Goal: Complete application form: Complete application form

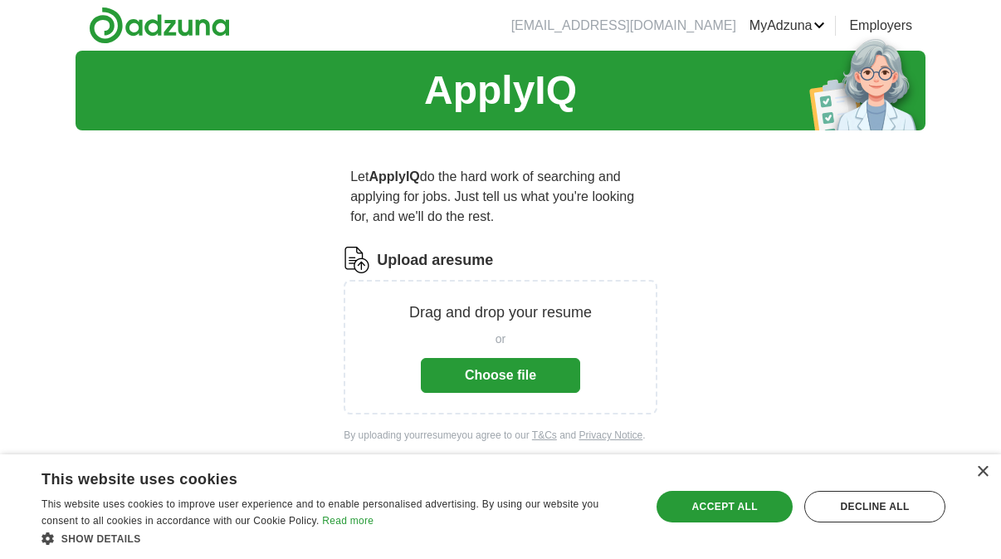
click at [480, 392] on button "Choose file" at bounding box center [500, 375] width 159 height 35
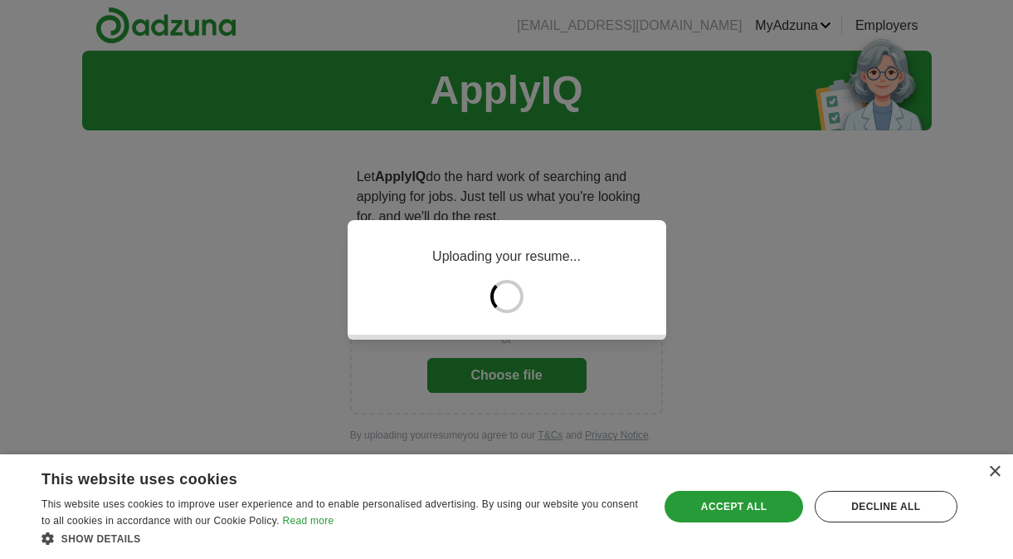
click at [750, 506] on div "Accept all" at bounding box center [734, 507] width 138 height 32
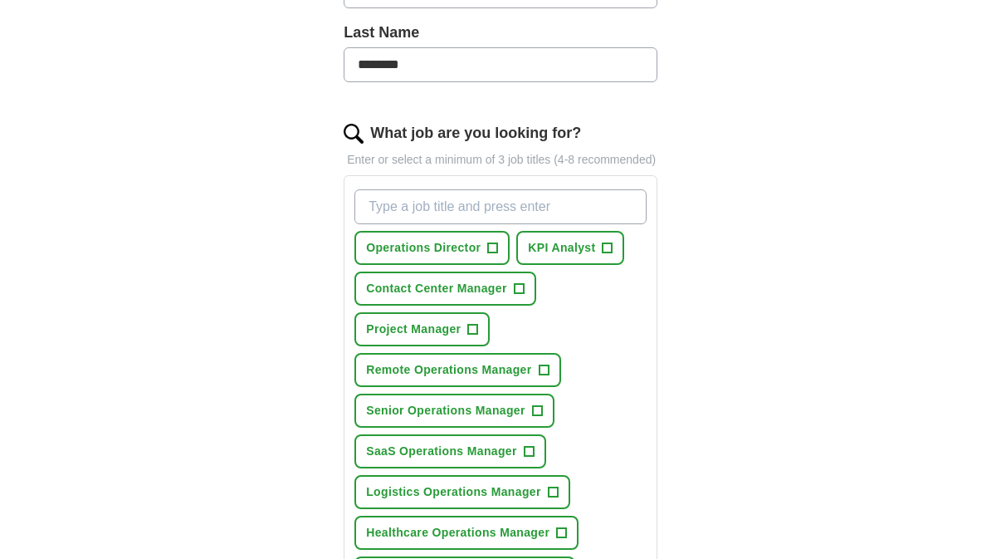
scroll to position [535, 0]
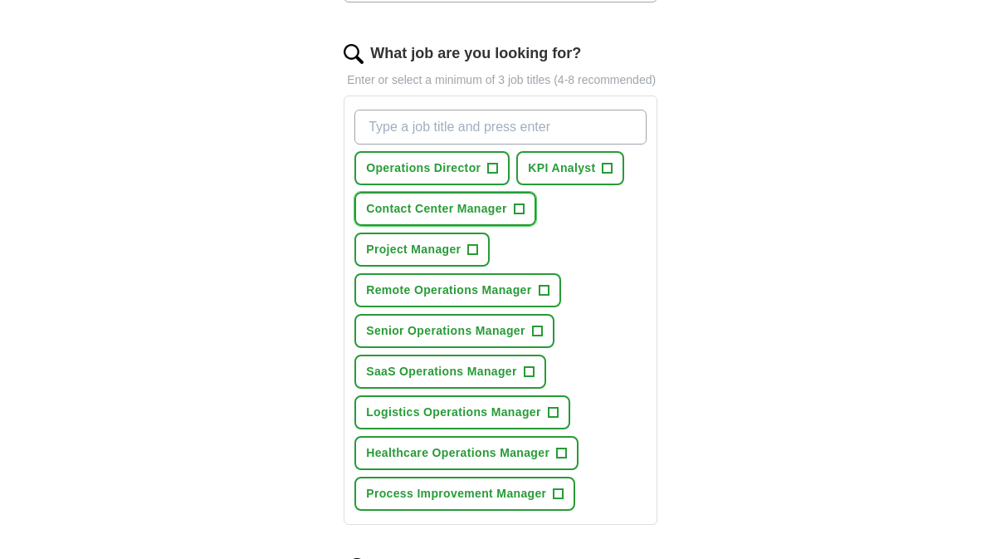
click at [524, 216] on span "+" at bounding box center [519, 209] width 10 height 13
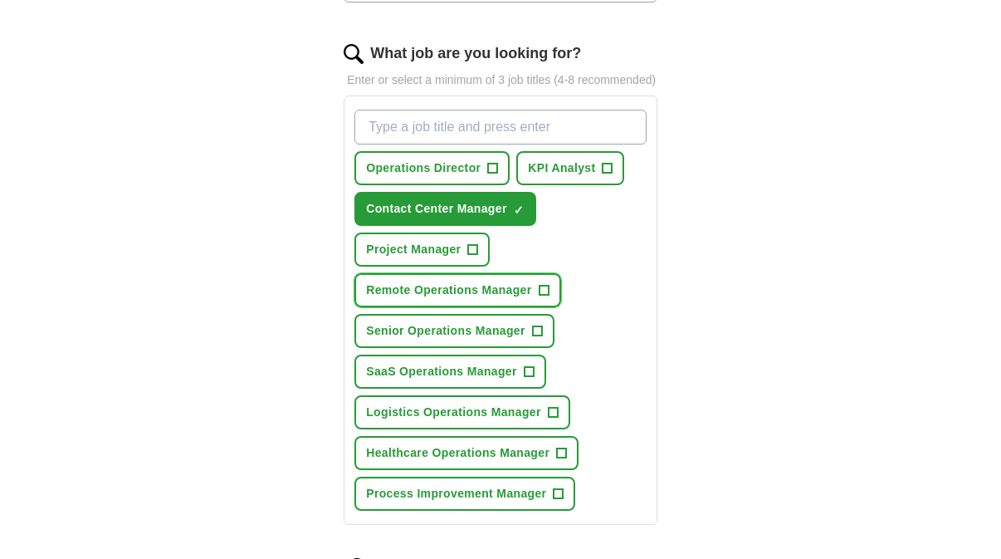
drag, startPoint x: 543, startPoint y: 308, endPoint x: 533, endPoint y: 314, distance: 11.5
click at [543, 297] on span "+" at bounding box center [544, 290] width 10 height 13
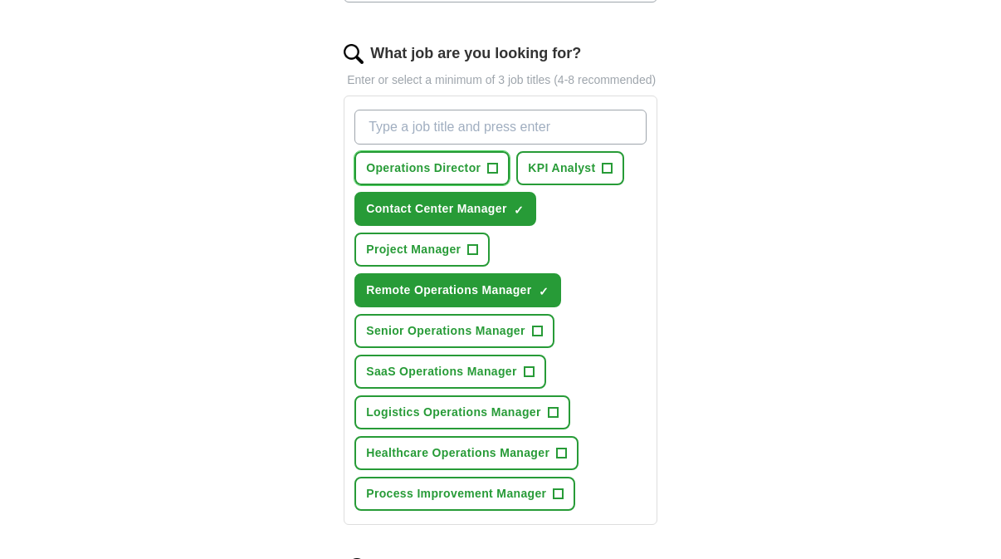
click at [493, 175] on span "+" at bounding box center [493, 168] width 10 height 13
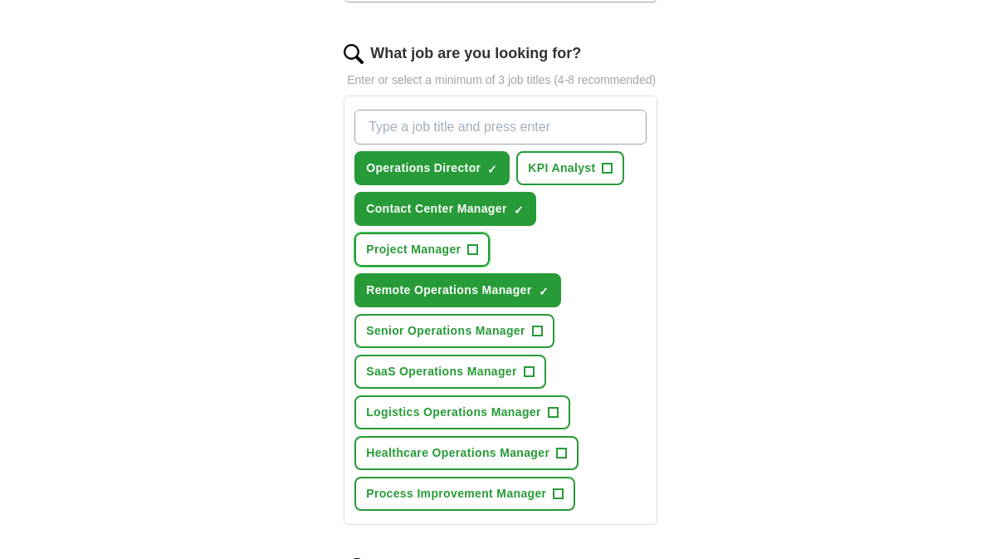
click at [476, 256] on span "+" at bounding box center [473, 249] width 10 height 13
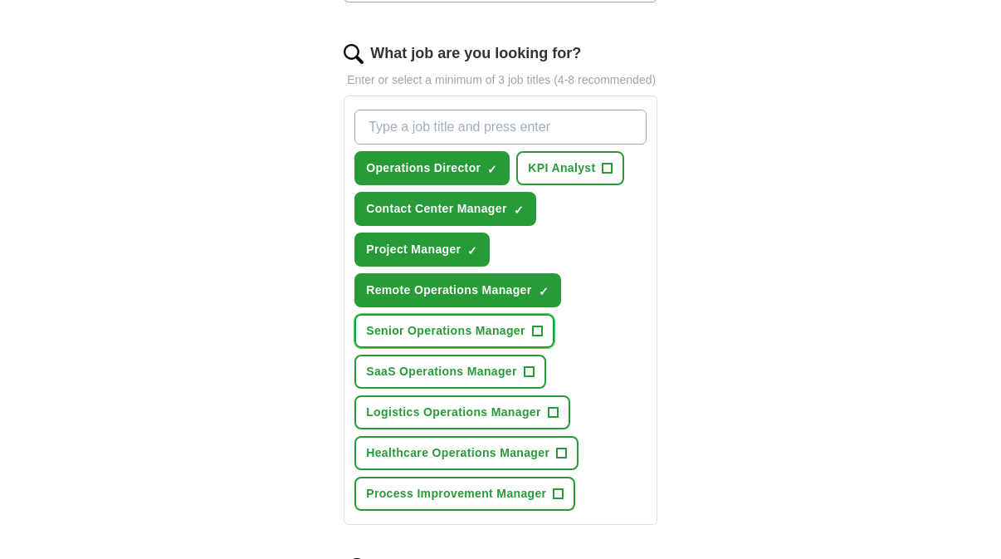
click at [535, 338] on span "+" at bounding box center [537, 331] width 10 height 13
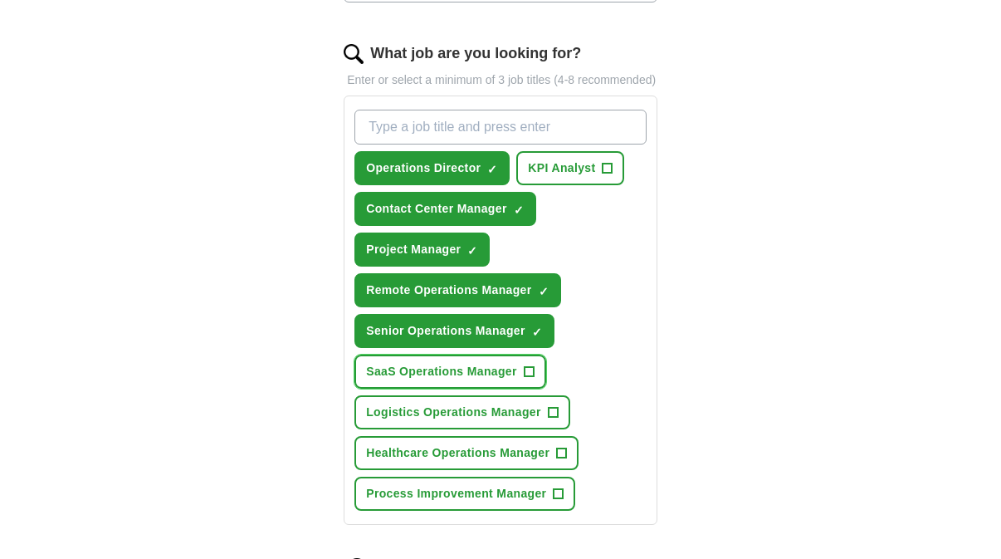
click at [534, 378] on span "+" at bounding box center [529, 371] width 10 height 13
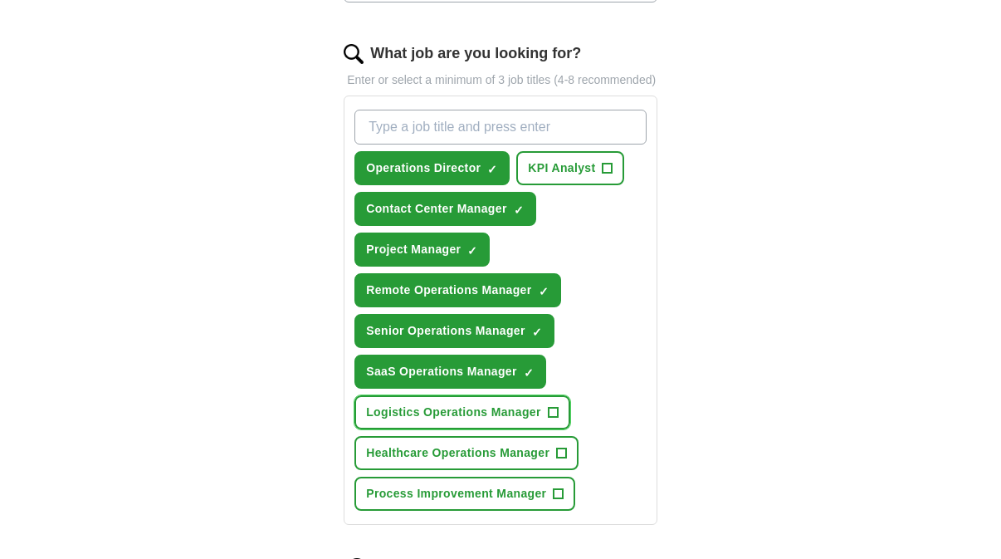
click at [554, 419] on span "+" at bounding box center [553, 412] width 10 height 13
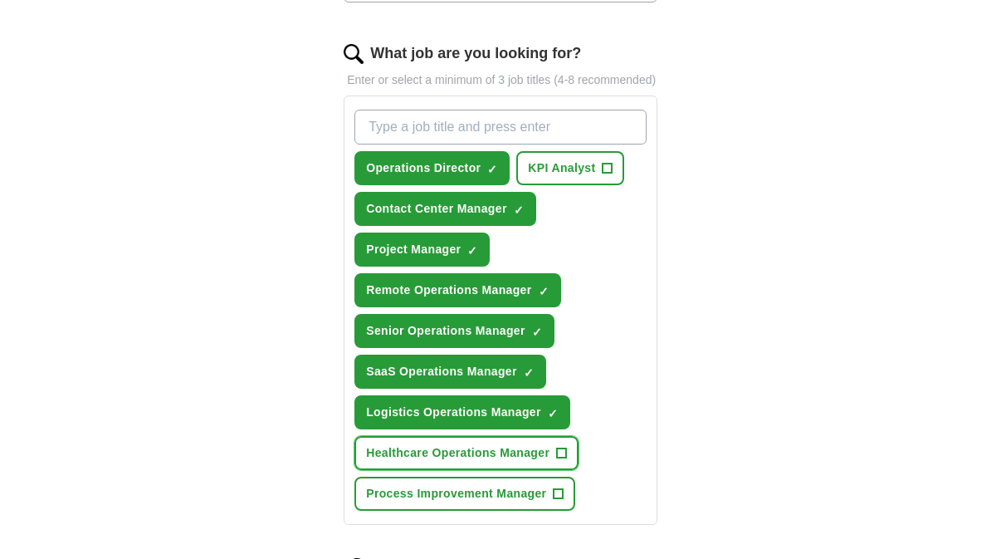
click at [562, 460] on span "+" at bounding box center [562, 453] width 10 height 13
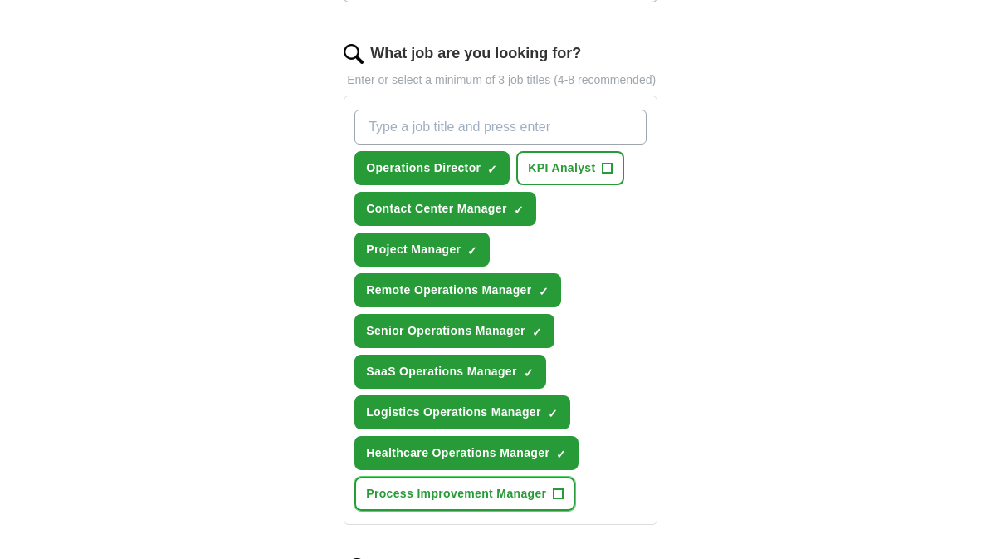
click at [566, 510] on button "Process Improvement Manager +" at bounding box center [464, 493] width 221 height 34
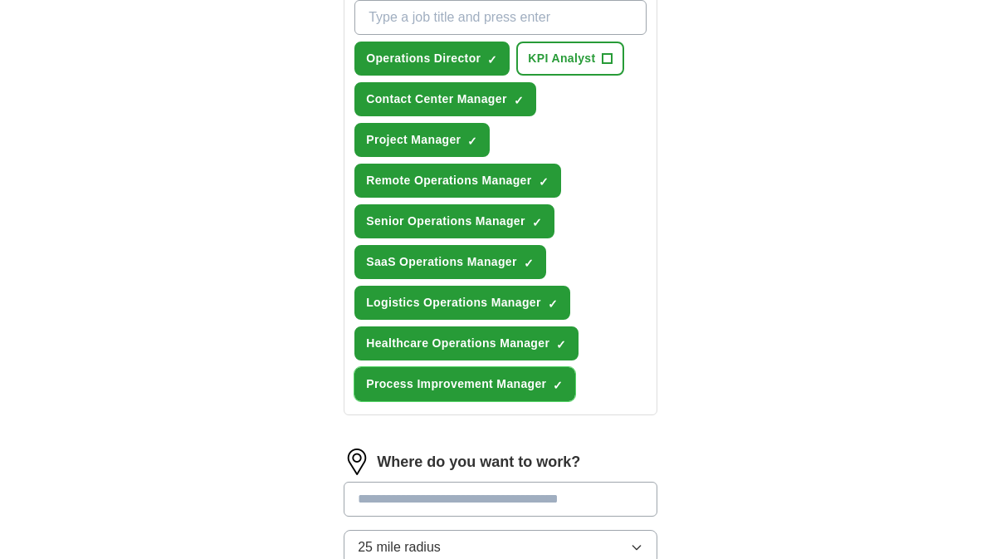
scroll to position [494, 0]
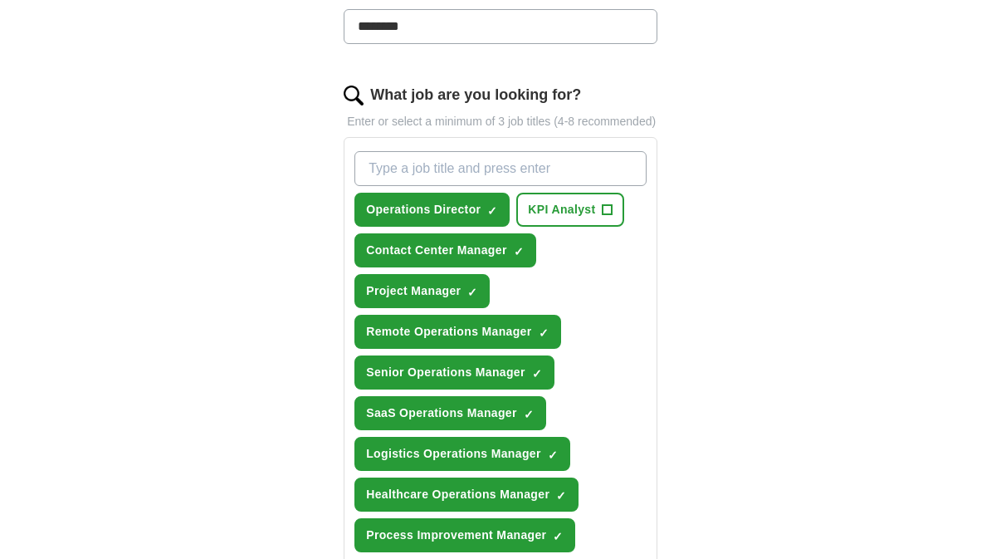
click at [489, 186] on input "What job are you looking for?" at bounding box center [500, 168] width 292 height 35
type input "call center manager"
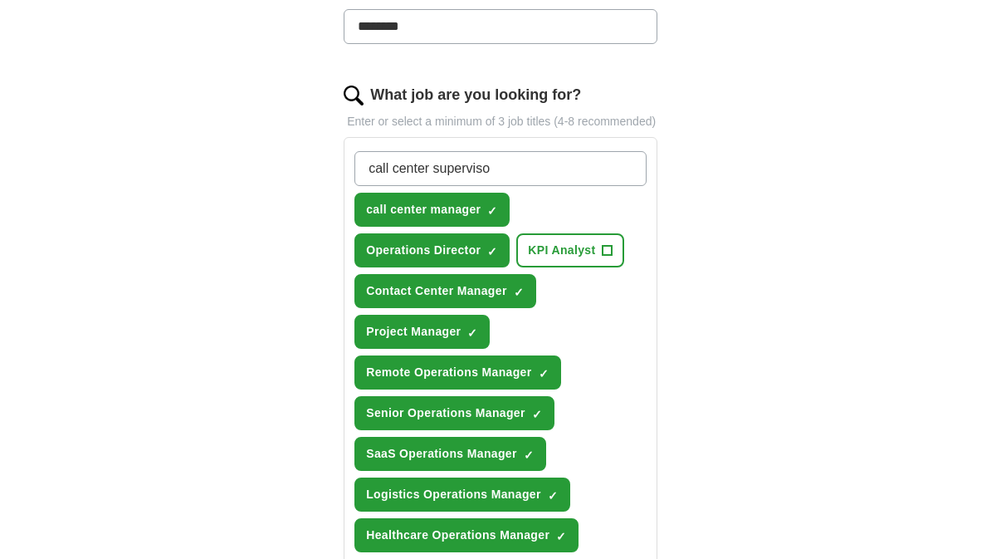
type input "call center supervisor"
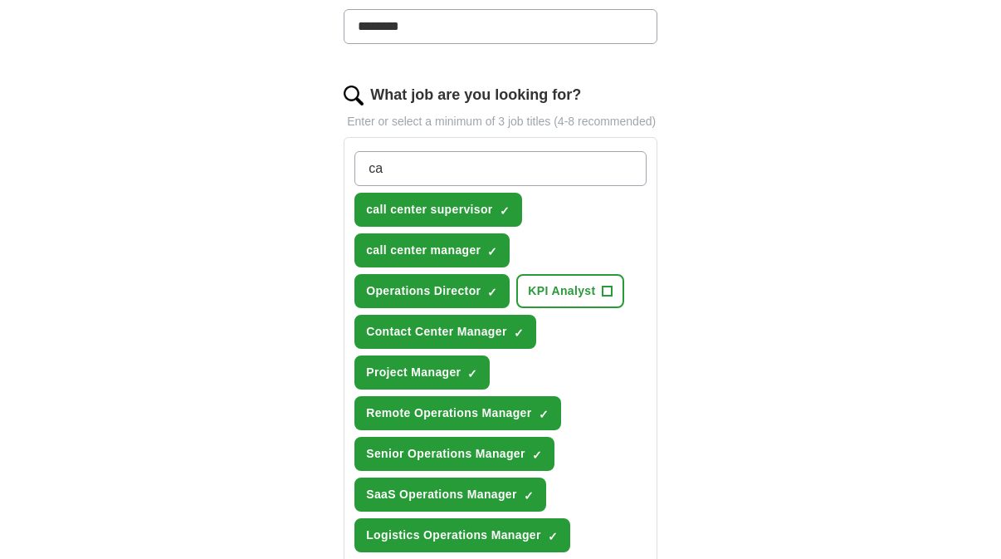
type input "c"
type input "operations supervisor"
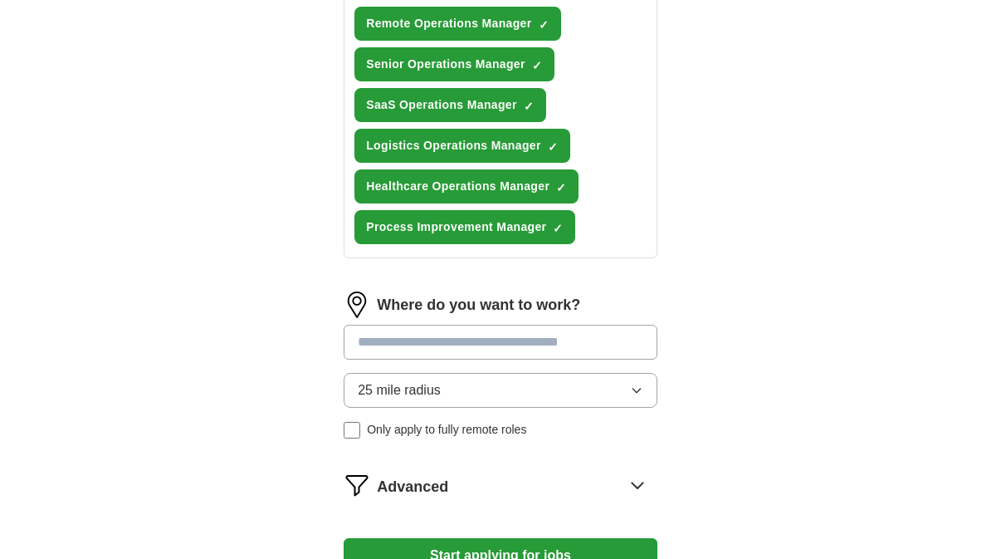
scroll to position [952, 0]
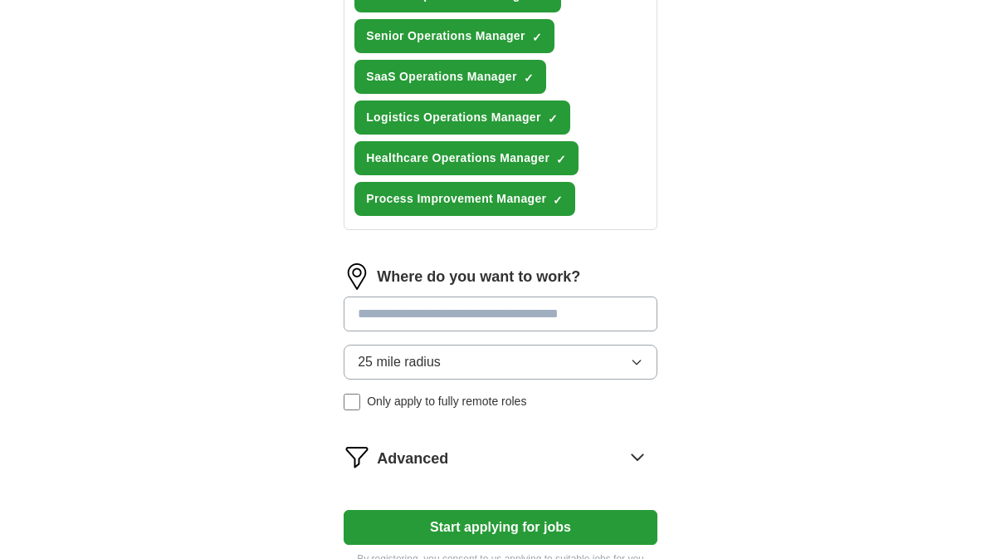
click at [482, 331] on input at bounding box center [501, 313] width 314 height 35
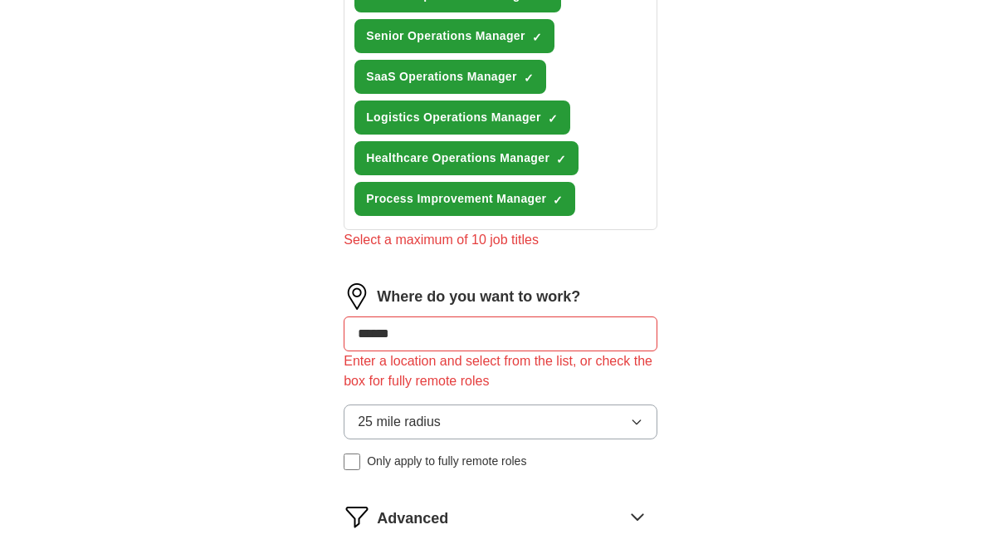
click at [544, 351] on input "******" at bounding box center [501, 333] width 314 height 35
drag, startPoint x: 543, startPoint y: 351, endPoint x: 365, endPoint y: 351, distance: 177.6
click at [365, 351] on input "******" at bounding box center [501, 333] width 314 height 35
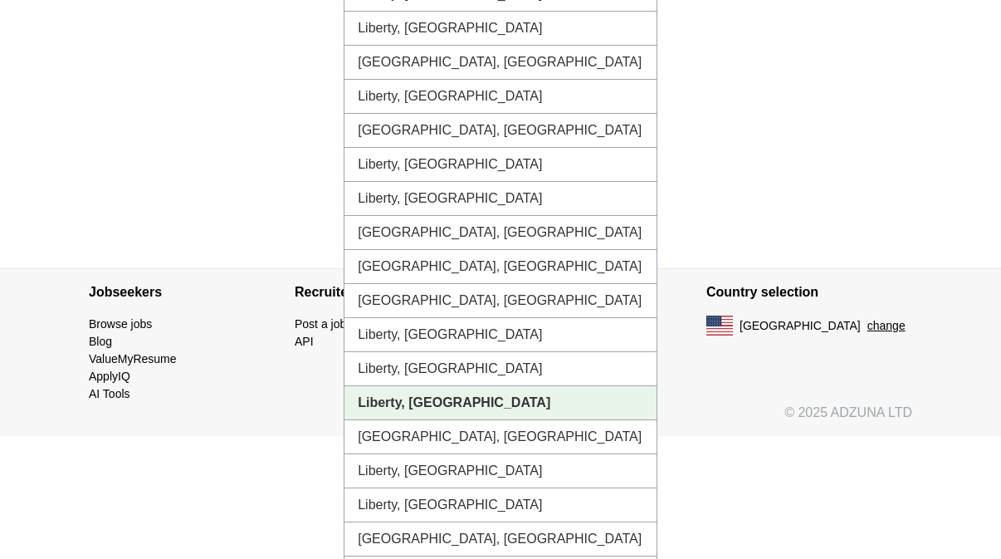
click at [521, 420] on li "Liberty, [GEOGRAPHIC_DATA]" at bounding box center [500, 403] width 312 height 34
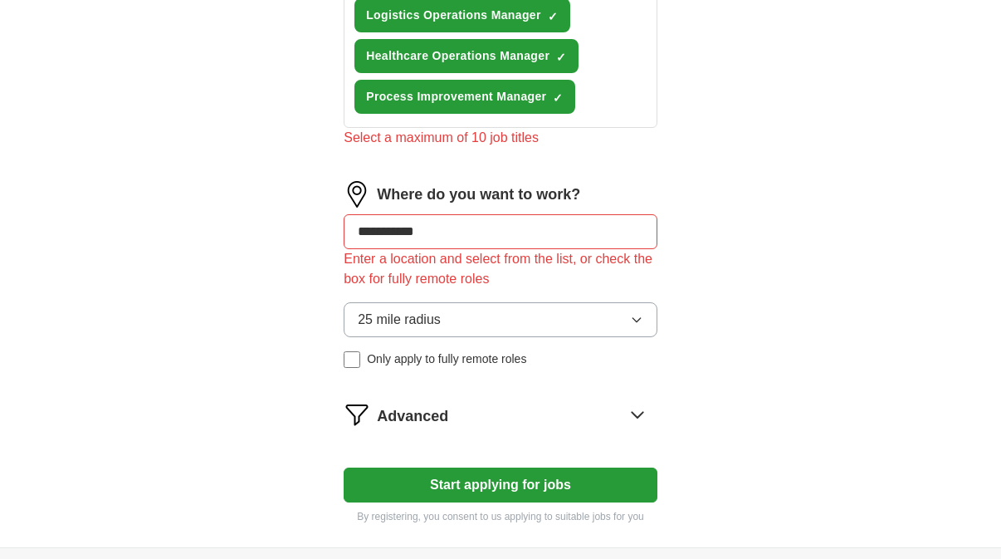
scroll to position [1027, 0]
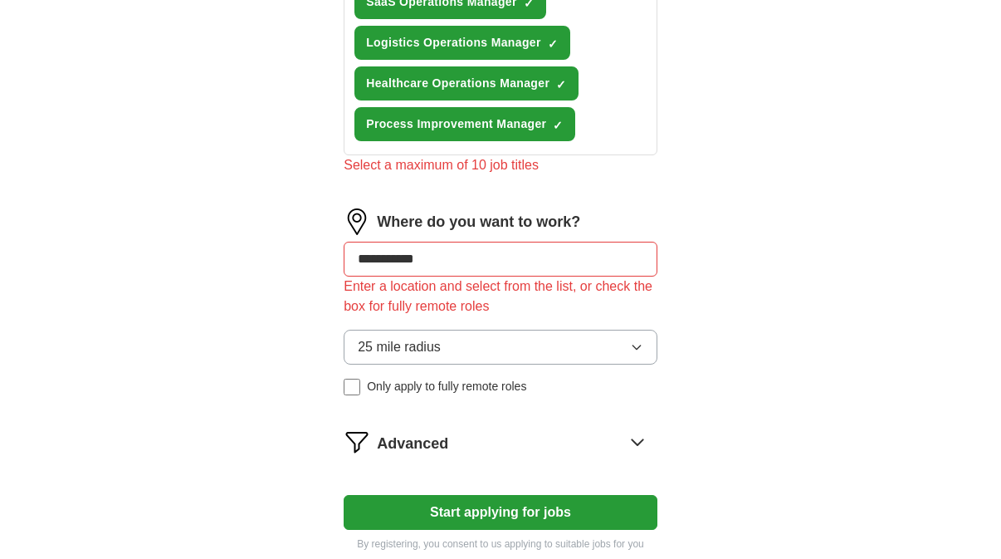
click at [578, 530] on button "Start applying for jobs" at bounding box center [501, 512] width 314 height 35
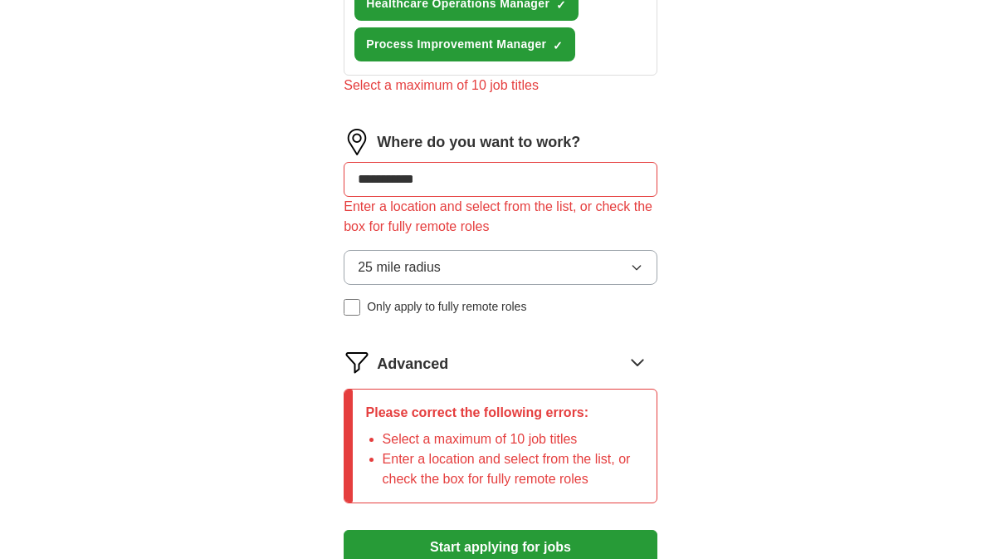
scroll to position [1095, 0]
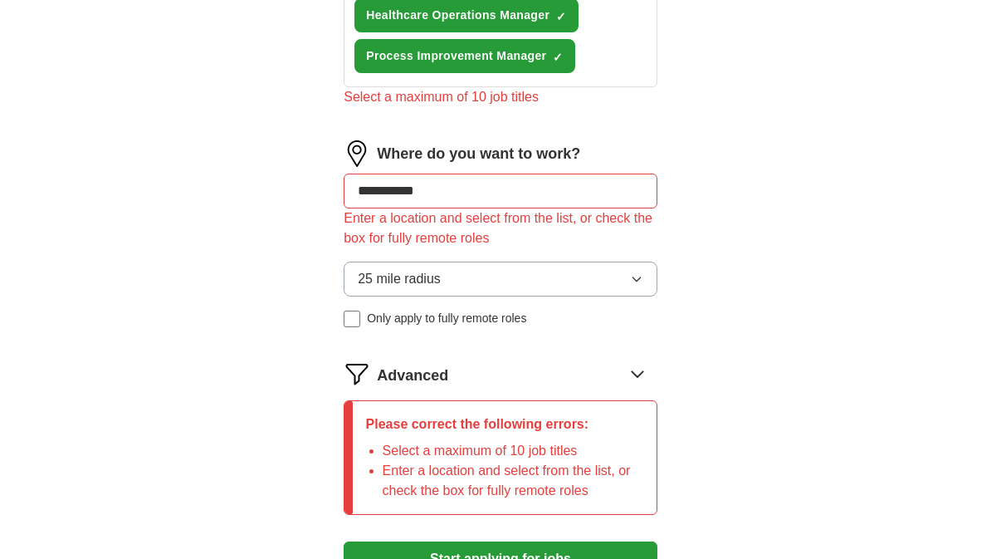
click at [491, 208] on input "**********" at bounding box center [501, 190] width 314 height 35
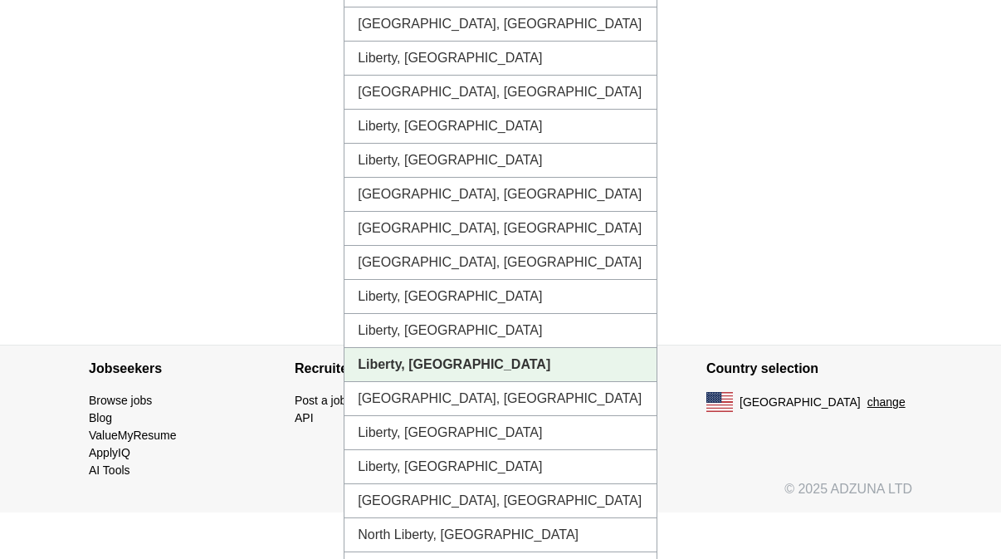
click at [467, 382] on li "Liberty, [GEOGRAPHIC_DATA]" at bounding box center [500, 365] width 312 height 34
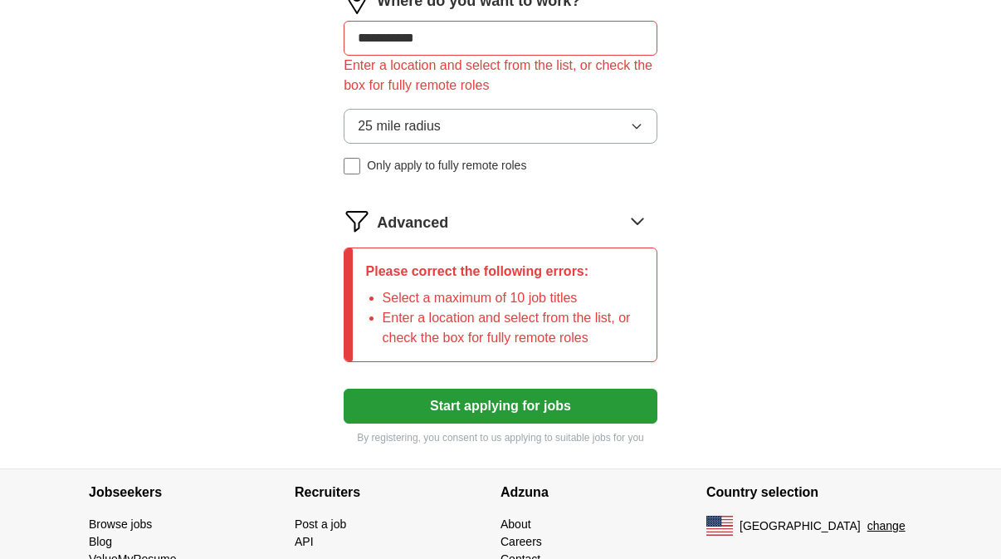
scroll to position [1033, 0]
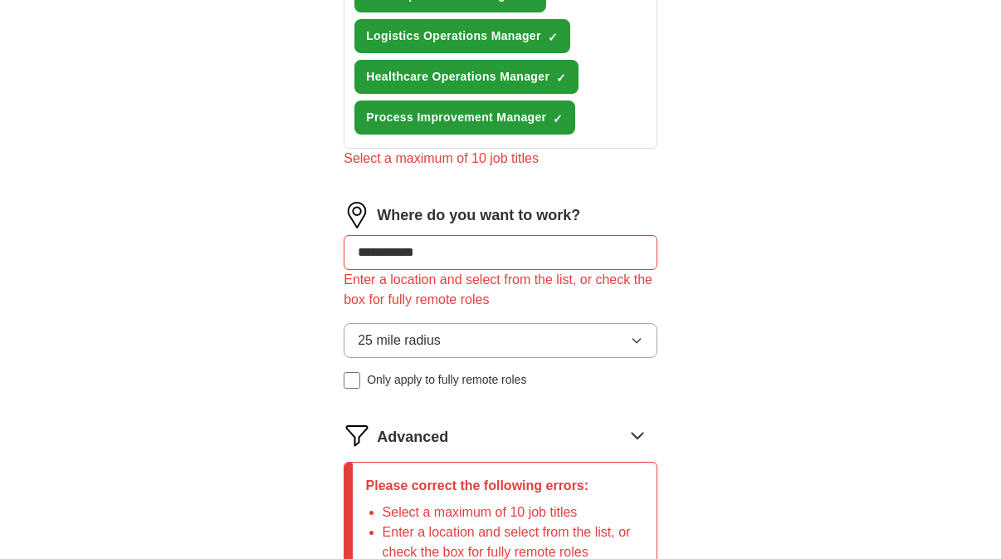
click at [493, 266] on input "**********" at bounding box center [501, 252] width 314 height 35
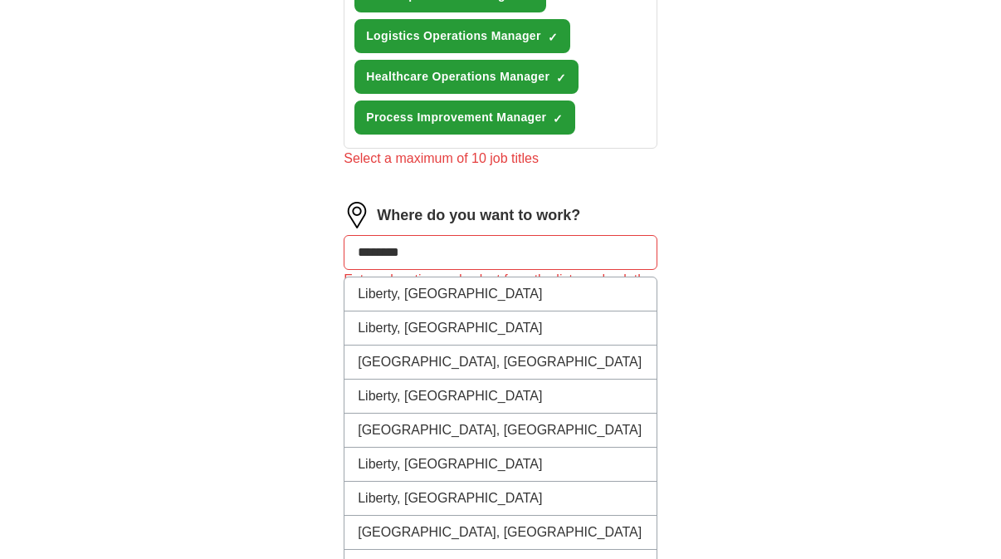
type input "*******"
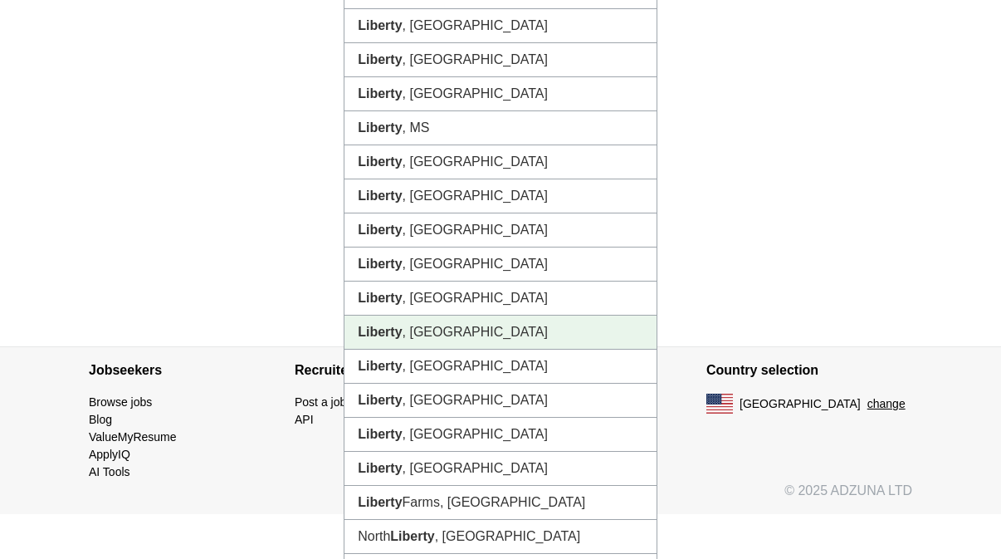
scroll to position [1458, 0]
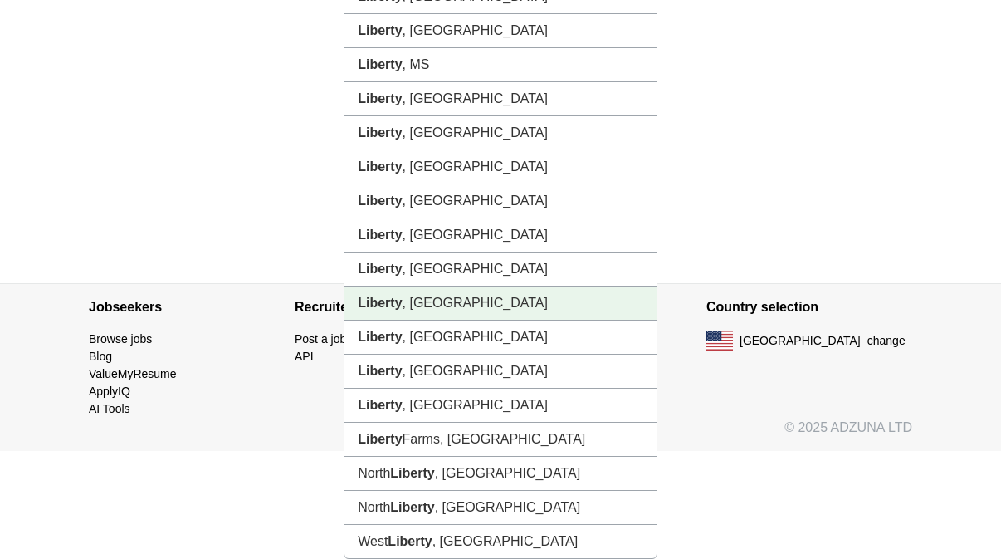
click at [445, 307] on li "Liberty , [GEOGRAPHIC_DATA]" at bounding box center [500, 303] width 312 height 34
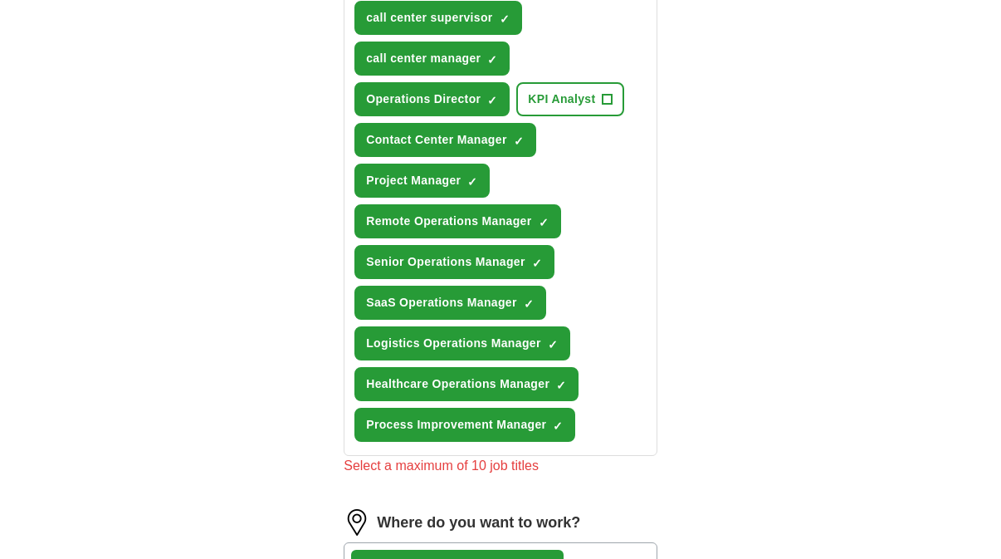
scroll to position [734, 0]
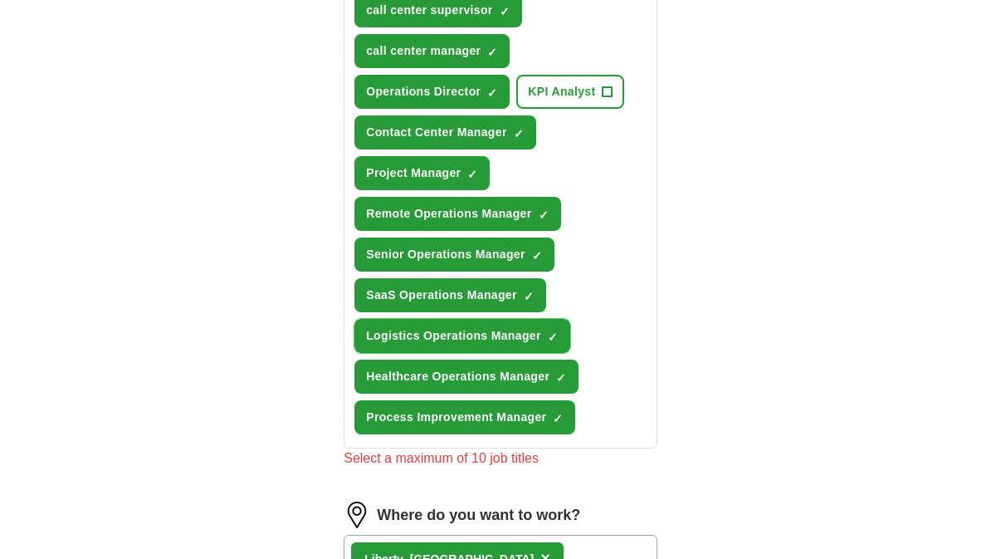
click at [0, 0] on span "×" at bounding box center [0, 0] width 0 height 0
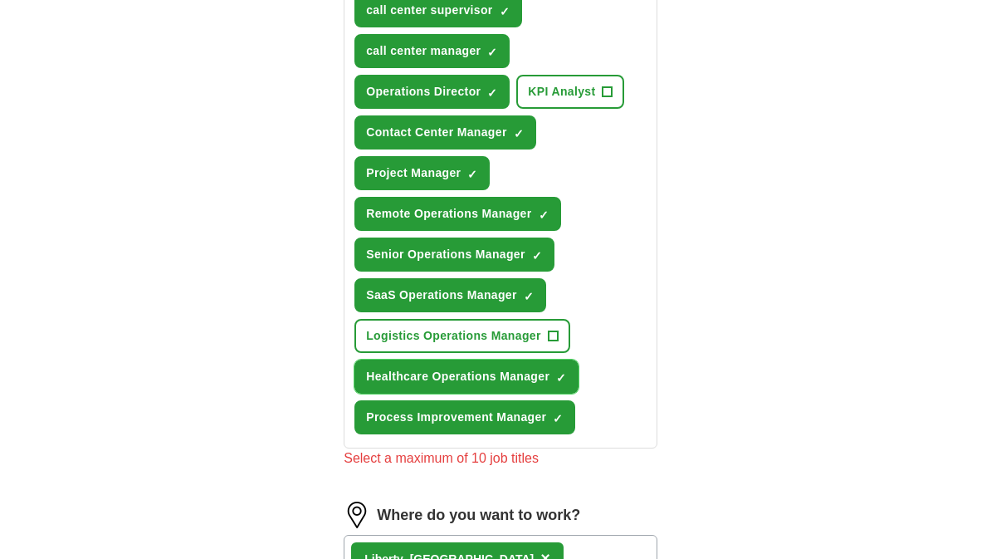
click at [0, 0] on span "×" at bounding box center [0, 0] width 0 height 0
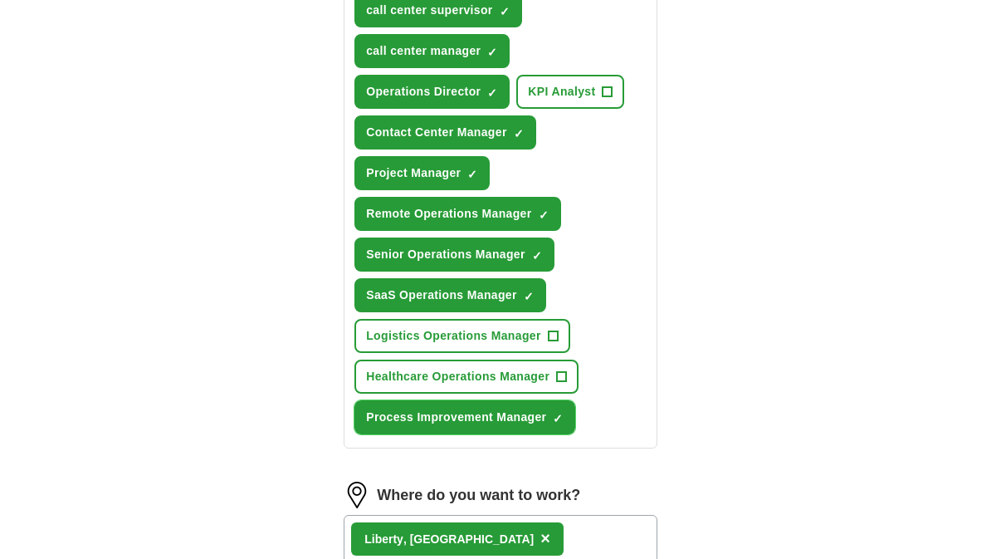
click at [0, 0] on span "×" at bounding box center [0, 0] width 0 height 0
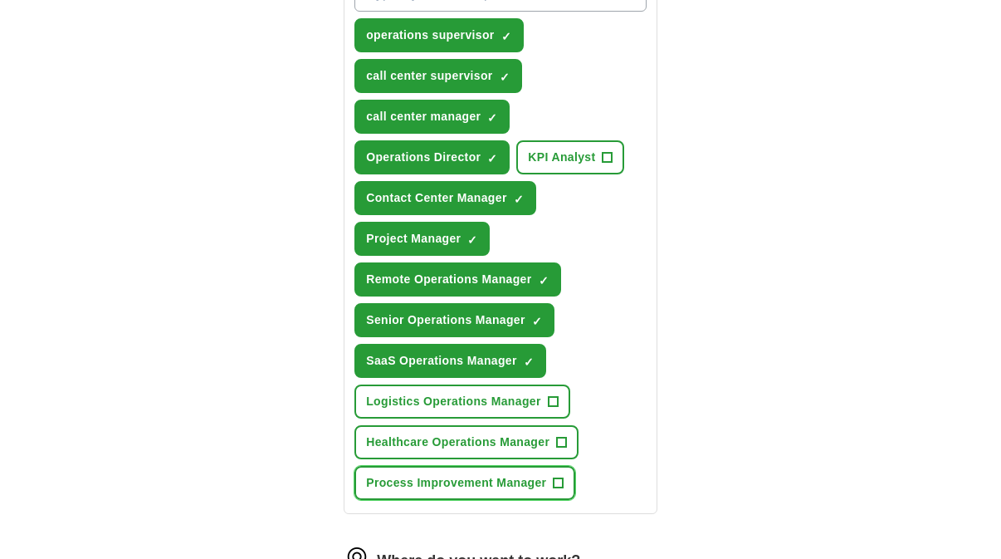
scroll to position [683, 0]
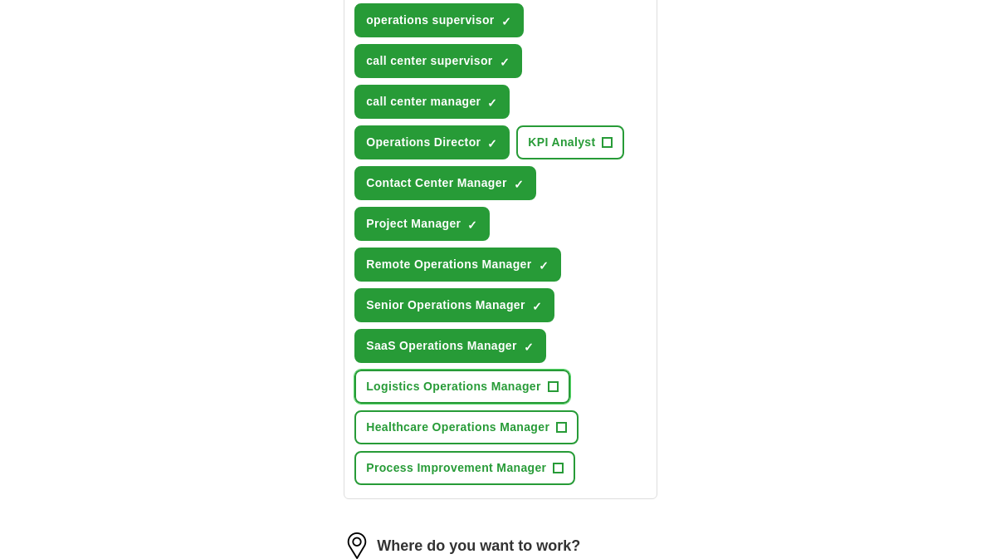
click at [549, 393] on span "+" at bounding box center [553, 386] width 10 height 13
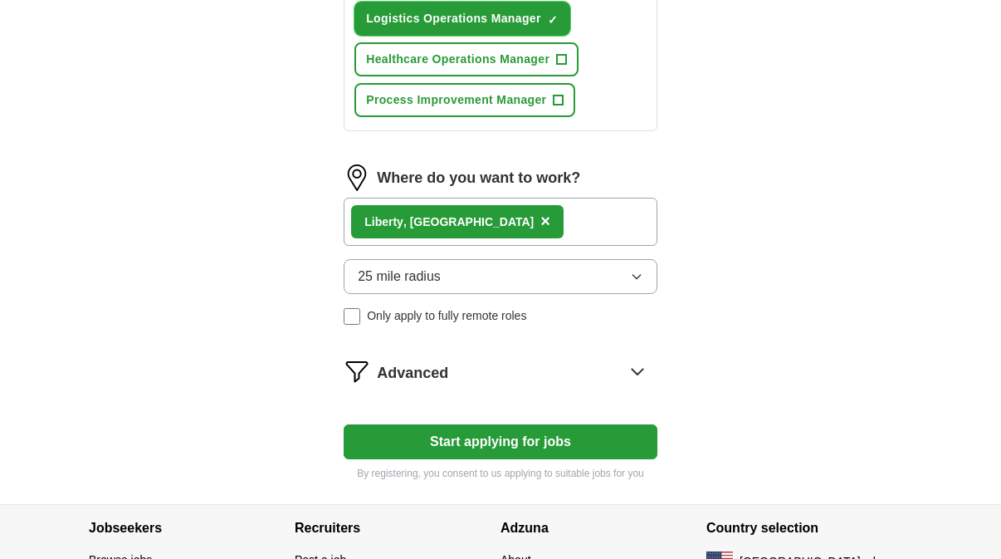
scroll to position [1121, 0]
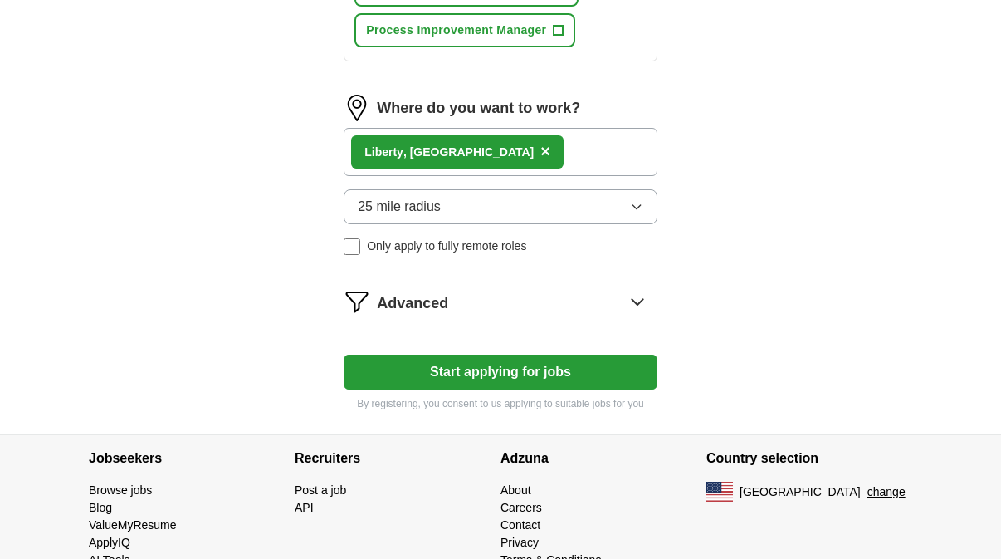
click at [518, 389] on button "Start applying for jobs" at bounding box center [501, 371] width 314 height 35
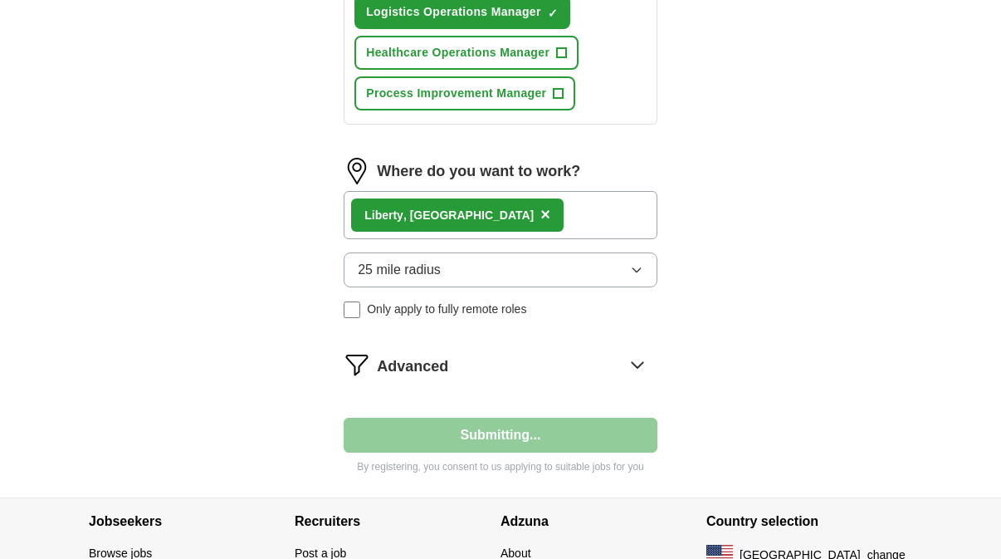
select select "**"
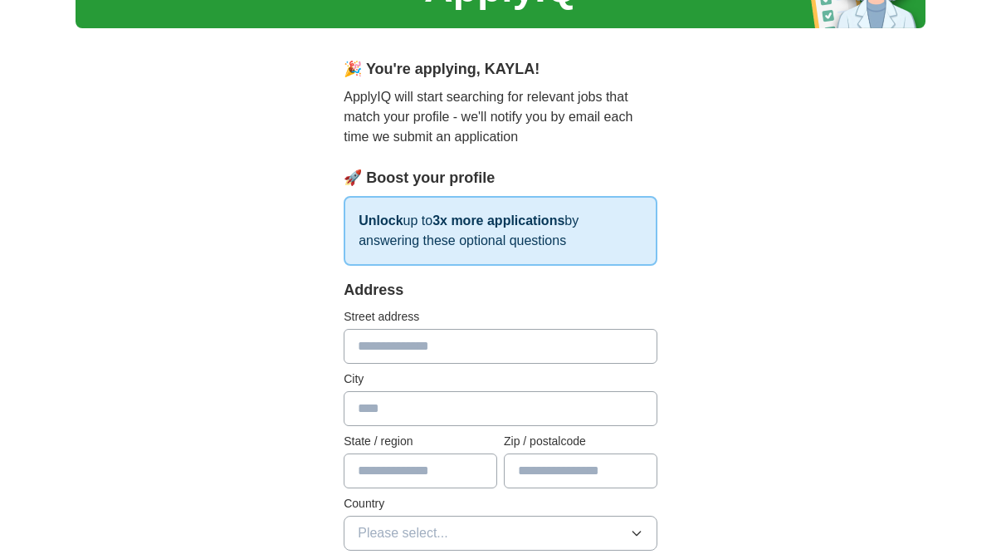
scroll to position [235, 0]
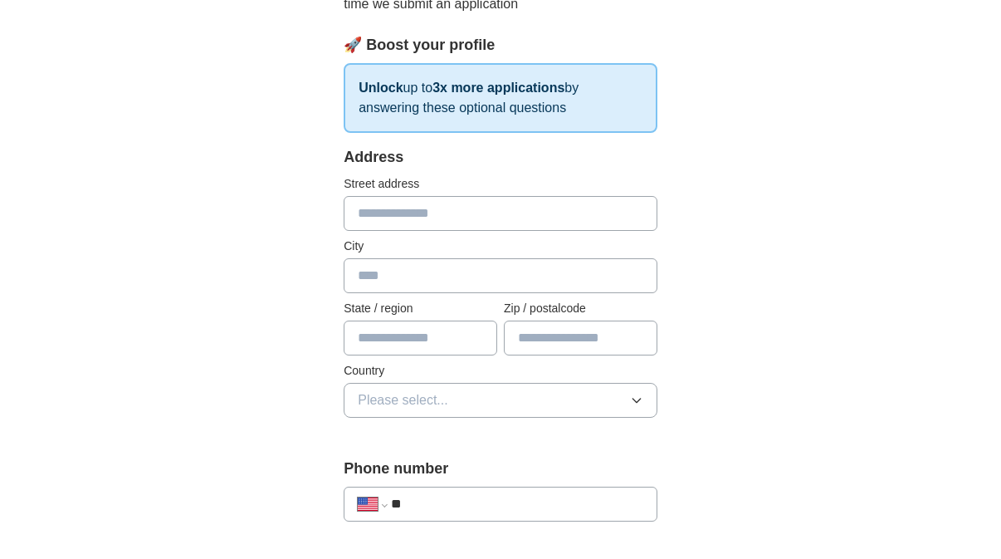
click at [408, 202] on input "text" at bounding box center [501, 213] width 314 height 35
type input "**********"
type input "*******"
type input "**"
type input "*****"
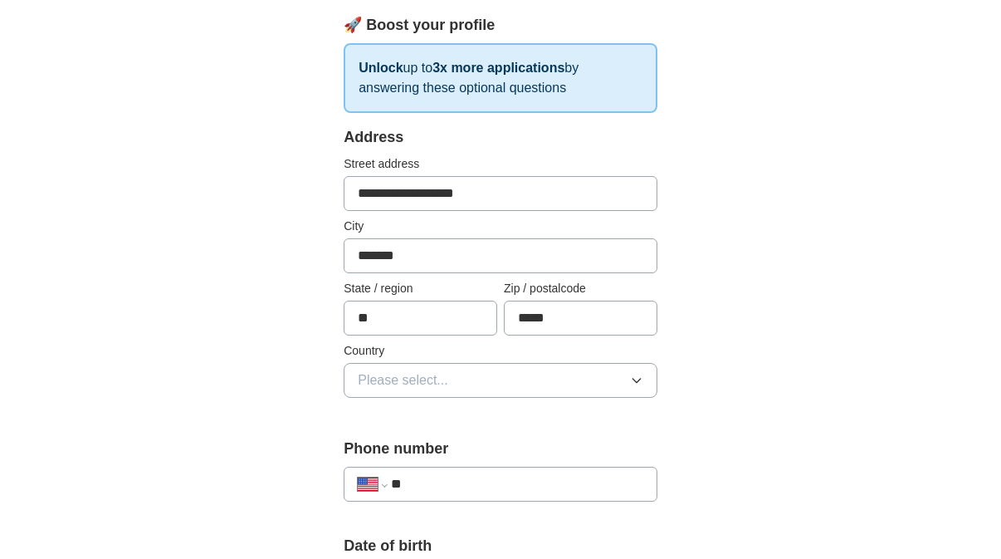
scroll to position [256, 0]
click at [555, 376] on button "Please select..." at bounding box center [501, 379] width 314 height 35
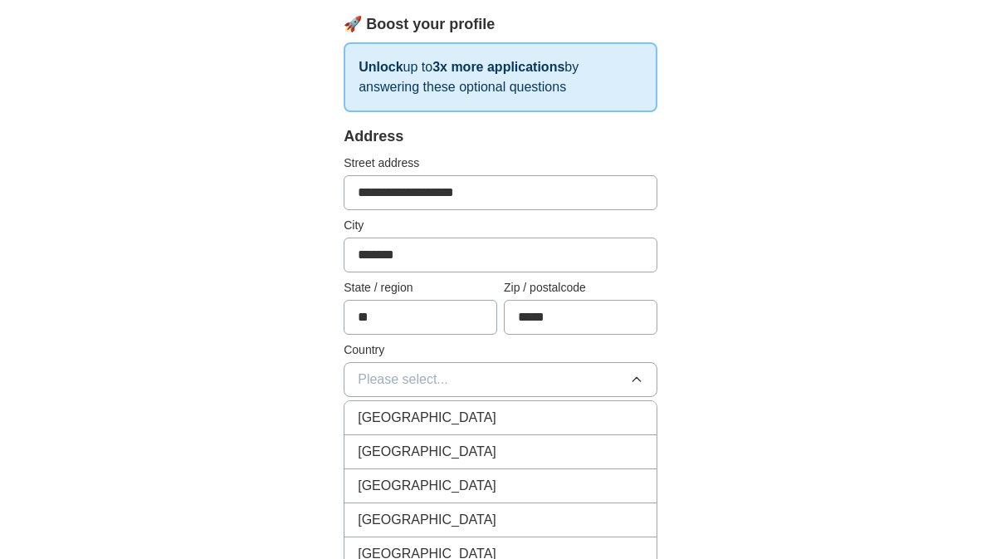
click at [515, 439] on li "[GEOGRAPHIC_DATA]" at bounding box center [500, 452] width 312 height 34
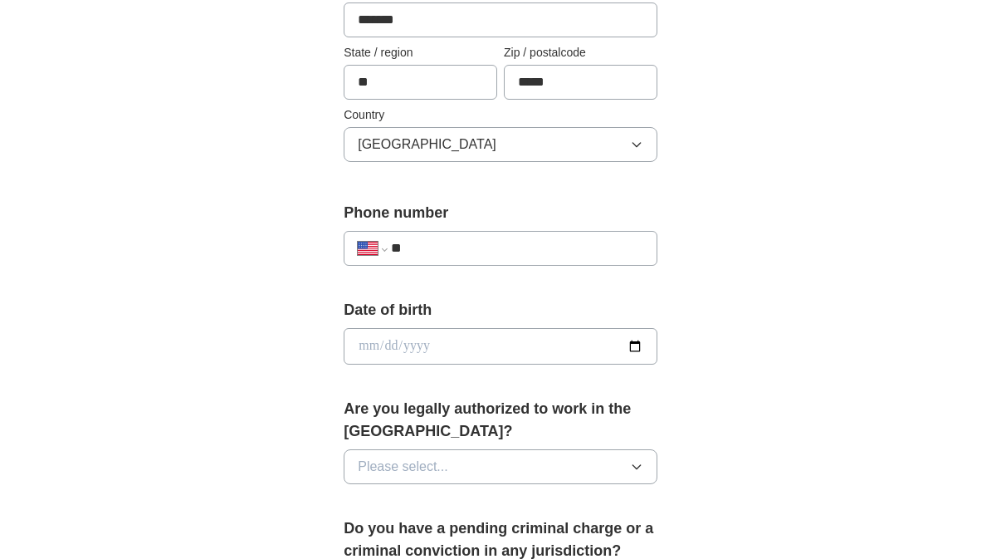
scroll to position [582, 0]
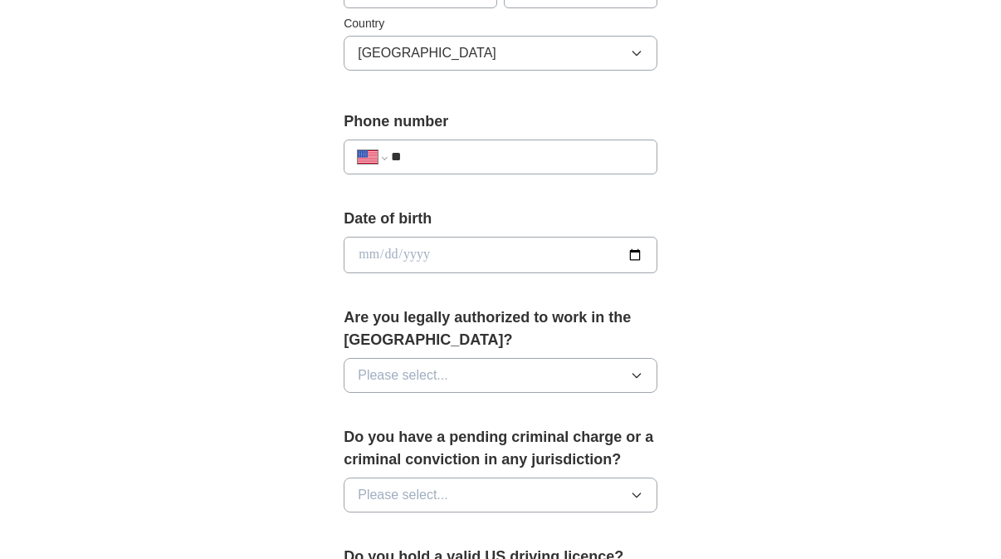
click at [481, 163] on input "**" at bounding box center [517, 157] width 252 height 20
type input "**********"
click at [573, 258] on input "date" at bounding box center [501, 255] width 314 height 37
type input "**********"
click at [797, 354] on div "**********" at bounding box center [501, 234] width 850 height 1531
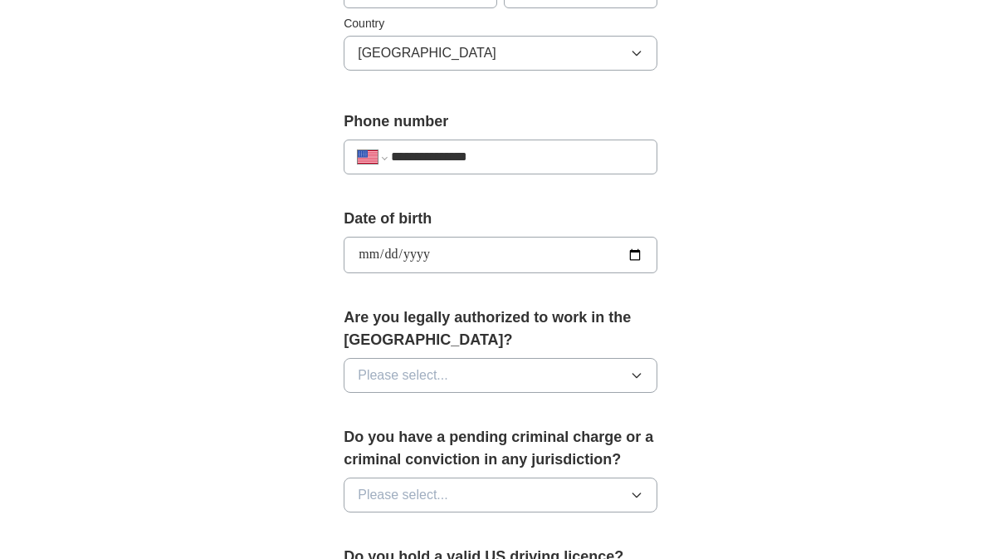
click at [598, 372] on button "Please select..." at bounding box center [501, 375] width 314 height 35
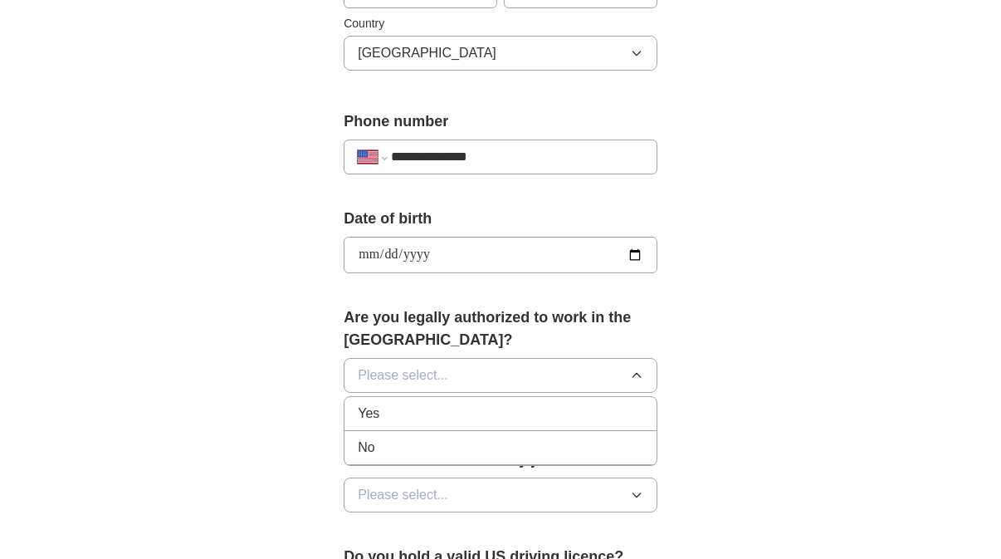
click at [512, 412] on div "Yes" at bounding box center [501, 413] width 286 height 20
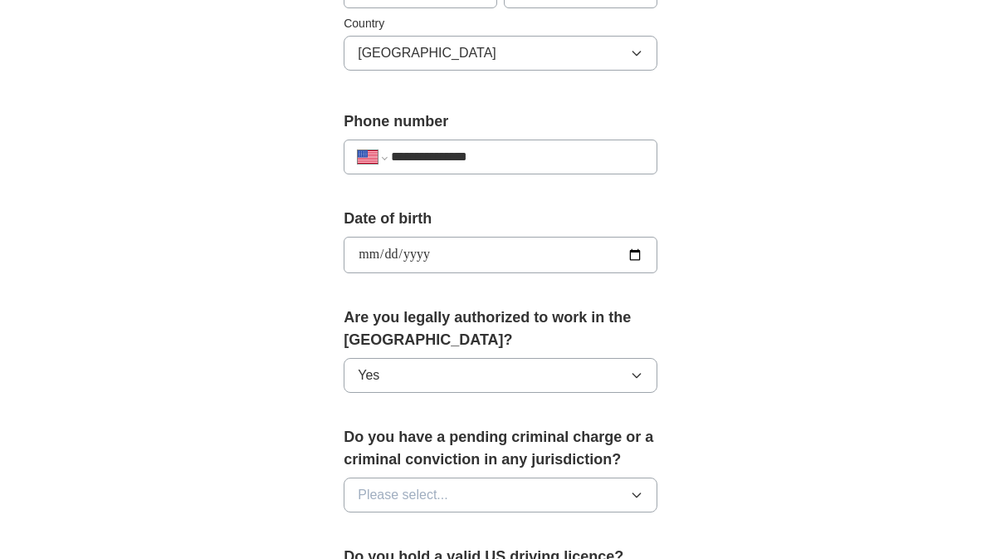
click at [817, 427] on div "**********" at bounding box center [501, 234] width 850 height 1531
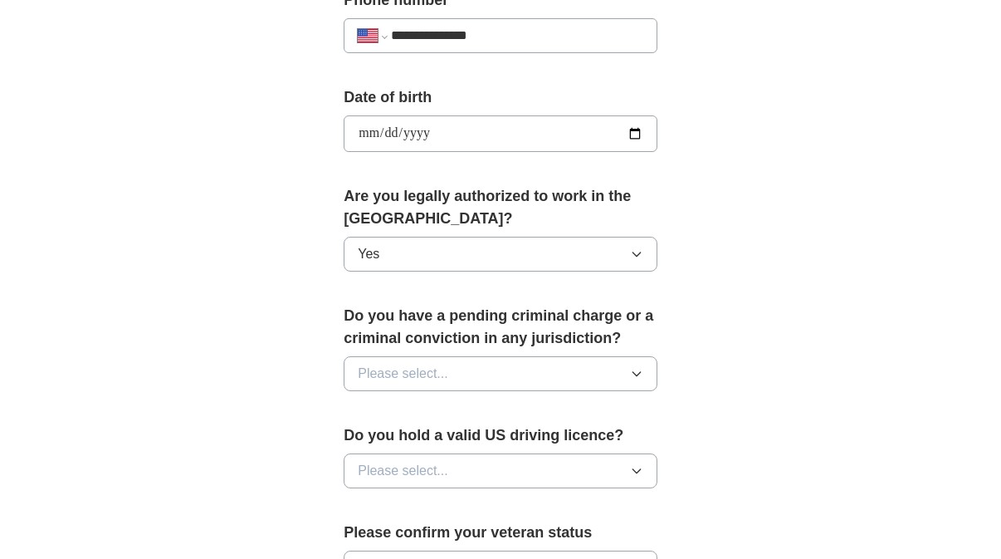
scroll to position [873, 0]
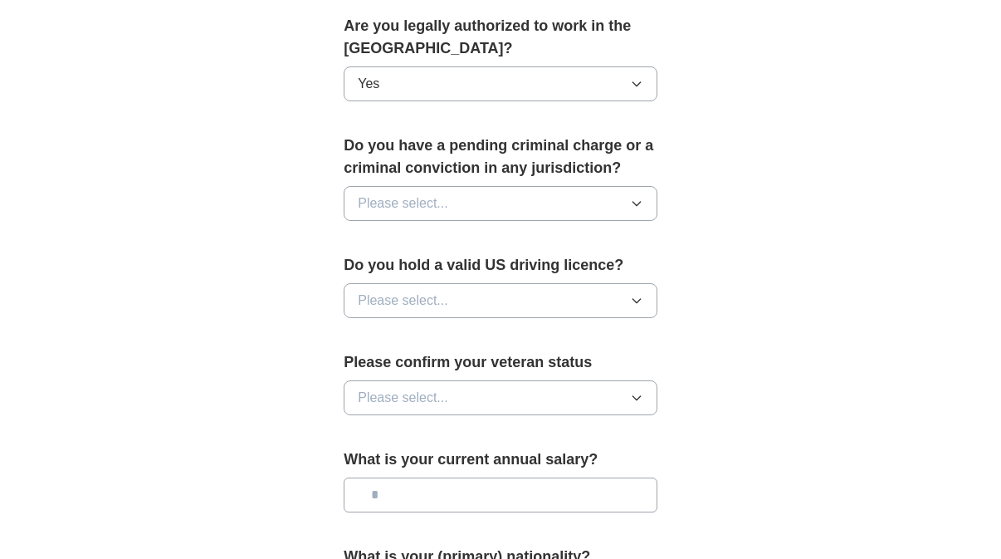
click at [572, 209] on button "Please select..." at bounding box center [501, 203] width 314 height 35
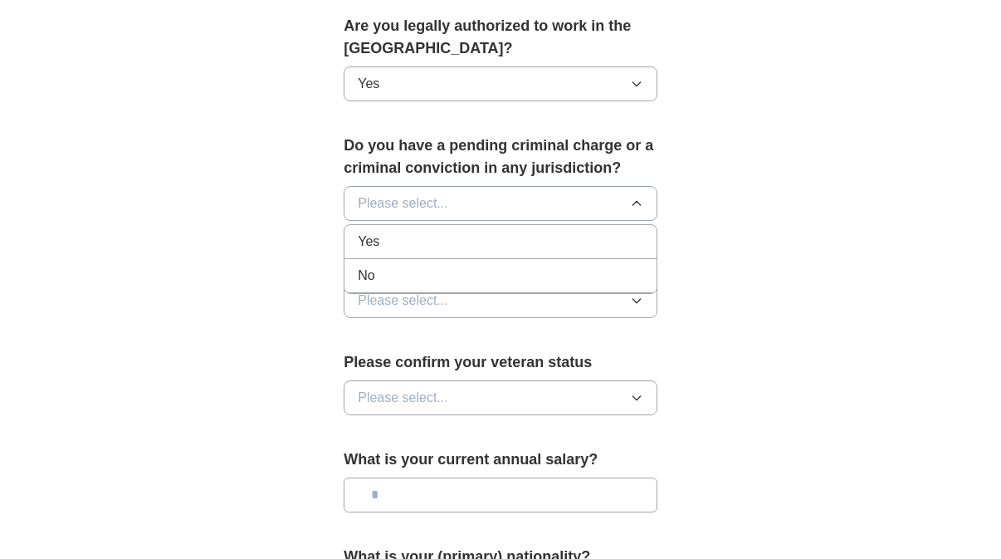
click at [503, 270] on div "No" at bounding box center [501, 276] width 286 height 20
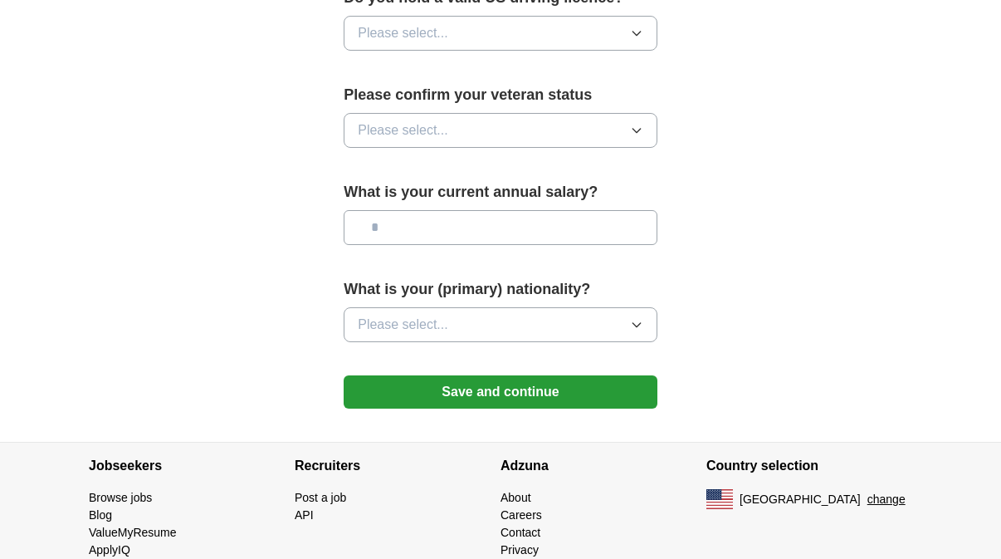
scroll to position [1135, 0]
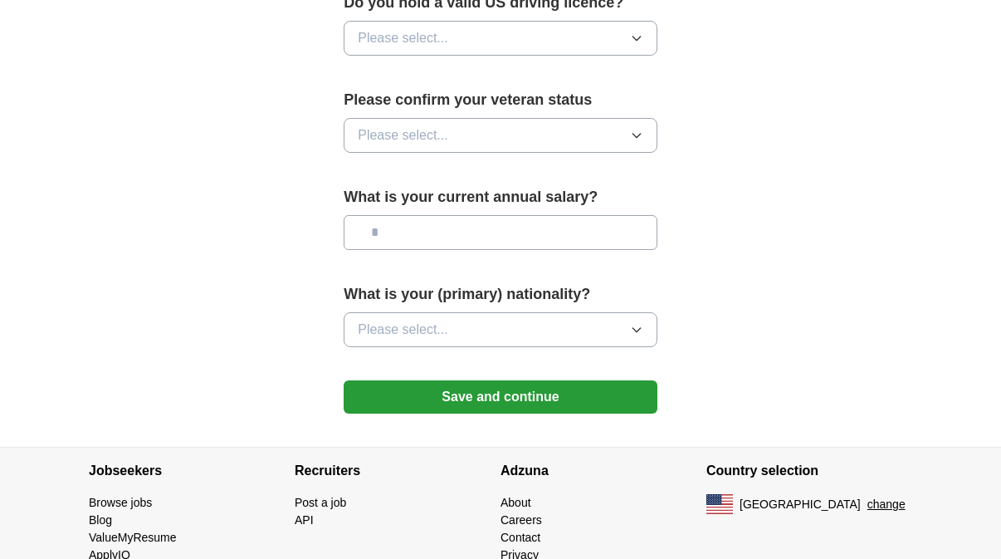
click at [545, 46] on button "Please select..." at bounding box center [501, 38] width 314 height 35
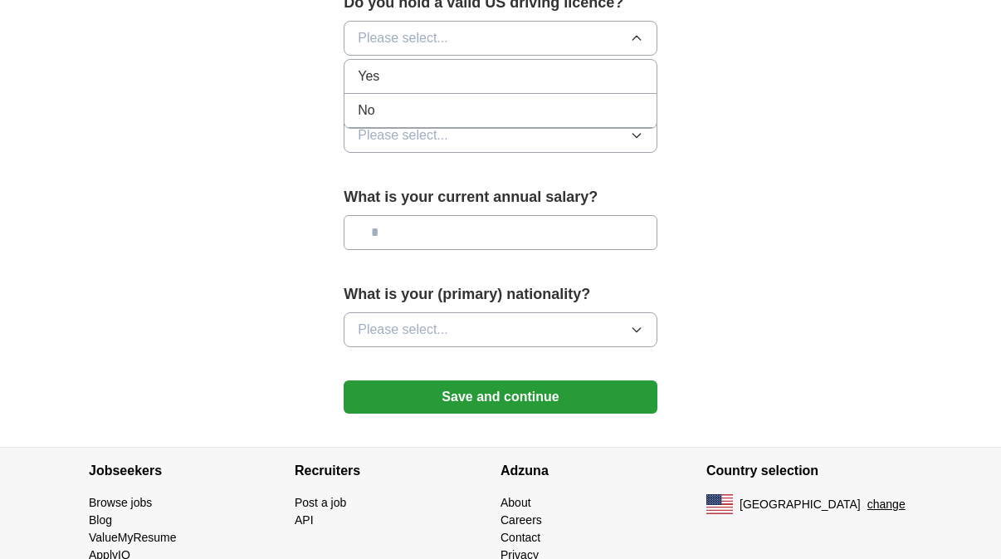
click at [478, 84] on div "Yes" at bounding box center [501, 76] width 286 height 20
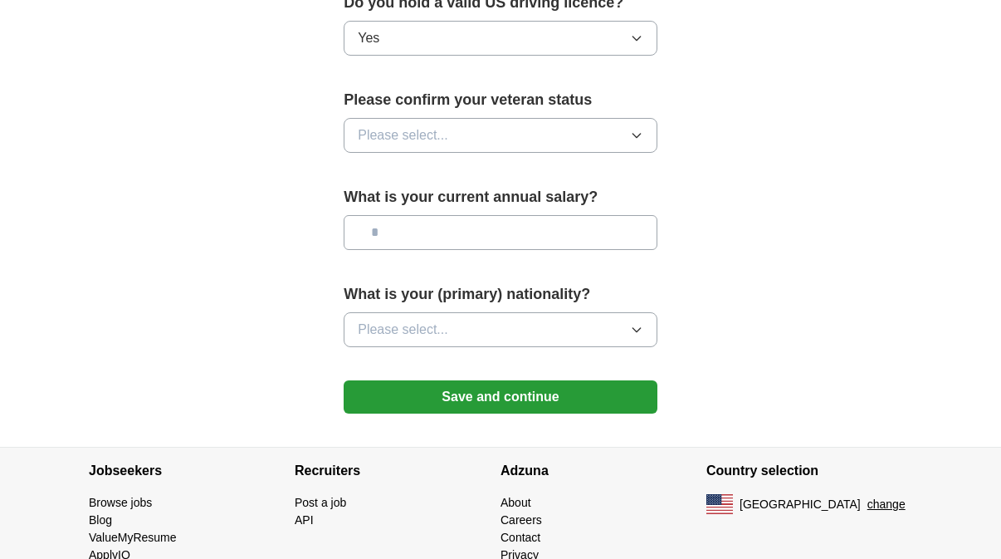
click at [588, 132] on button "Please select..." at bounding box center [501, 135] width 314 height 35
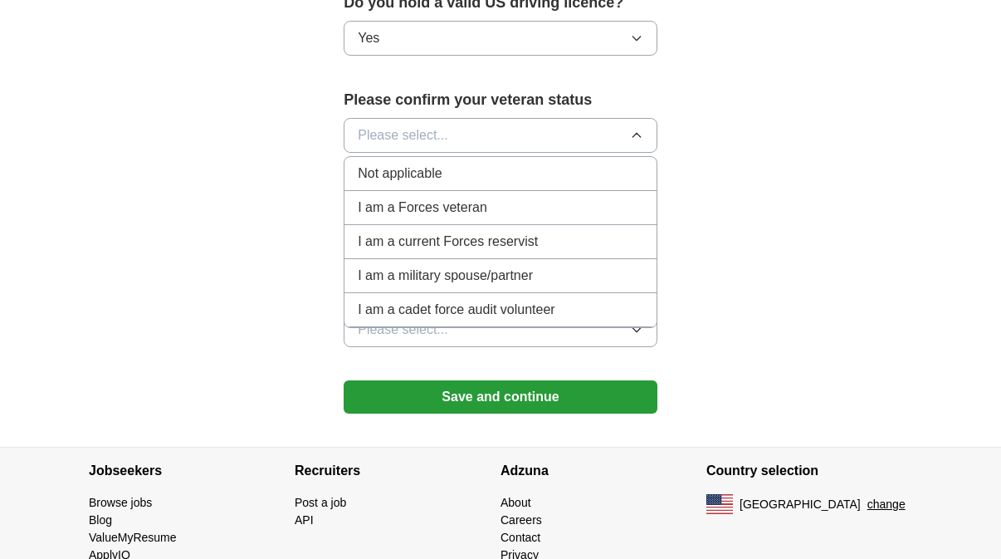
click at [503, 178] on div "Not applicable" at bounding box center [501, 174] width 286 height 20
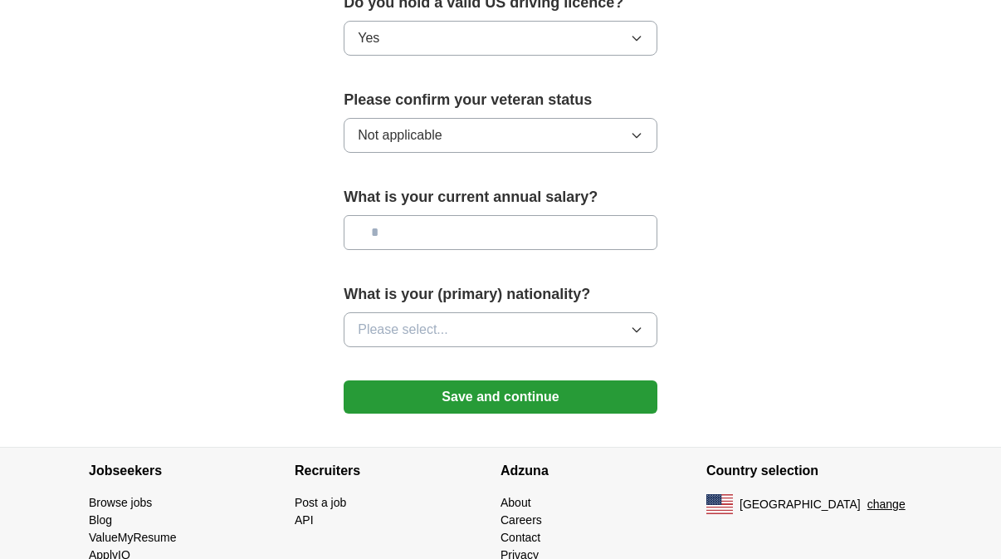
click at [520, 237] on input "text" at bounding box center [501, 232] width 314 height 35
type input "*******"
click at [587, 338] on button "Please select..." at bounding box center [501, 329] width 314 height 35
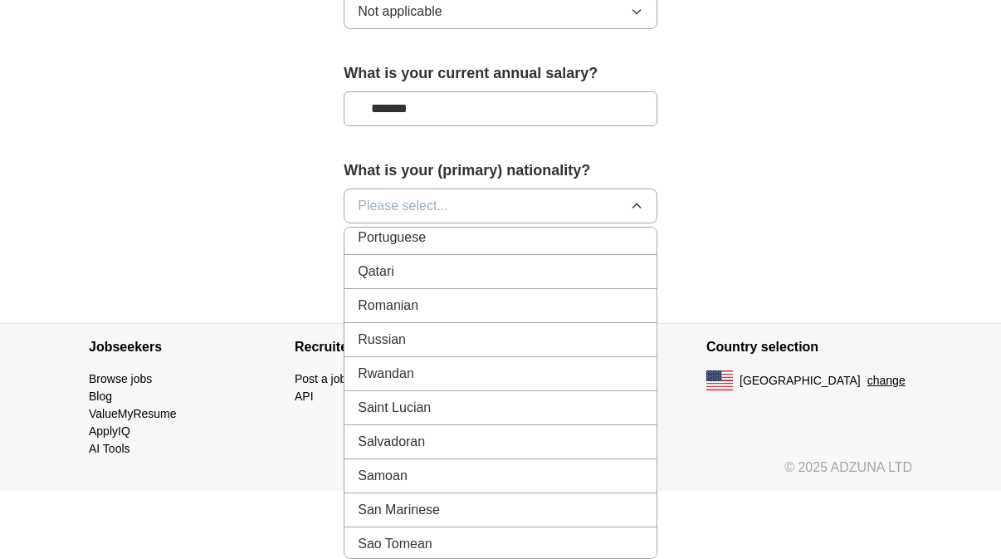
scroll to position [4984, 0]
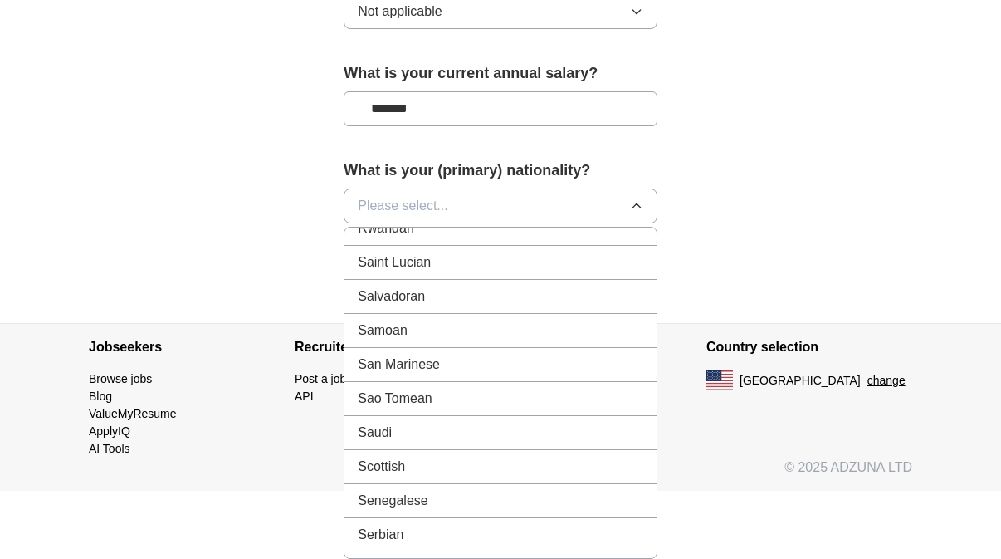
click at [525, 459] on div "Scottish" at bounding box center [501, 467] width 286 height 20
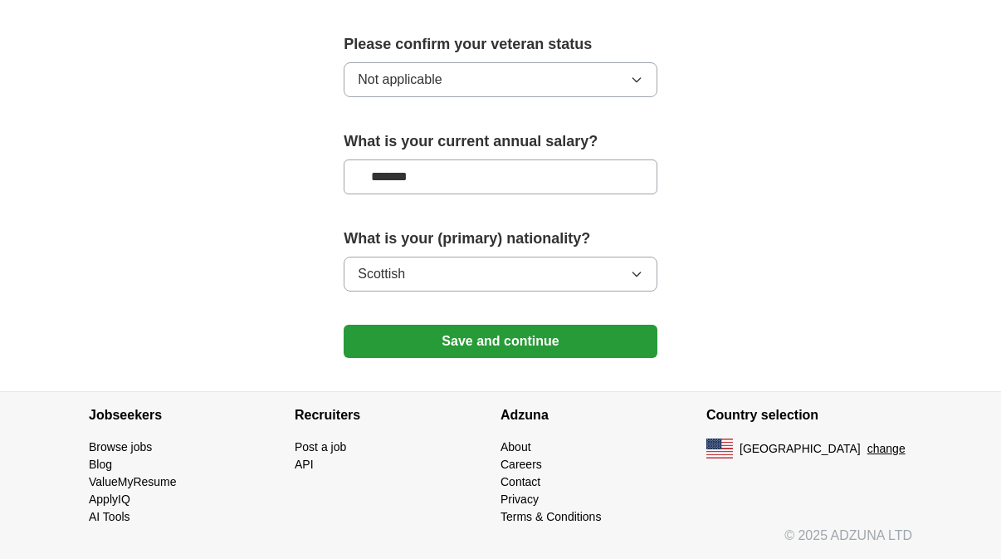
click at [556, 288] on button "Scottish" at bounding box center [501, 273] width 314 height 35
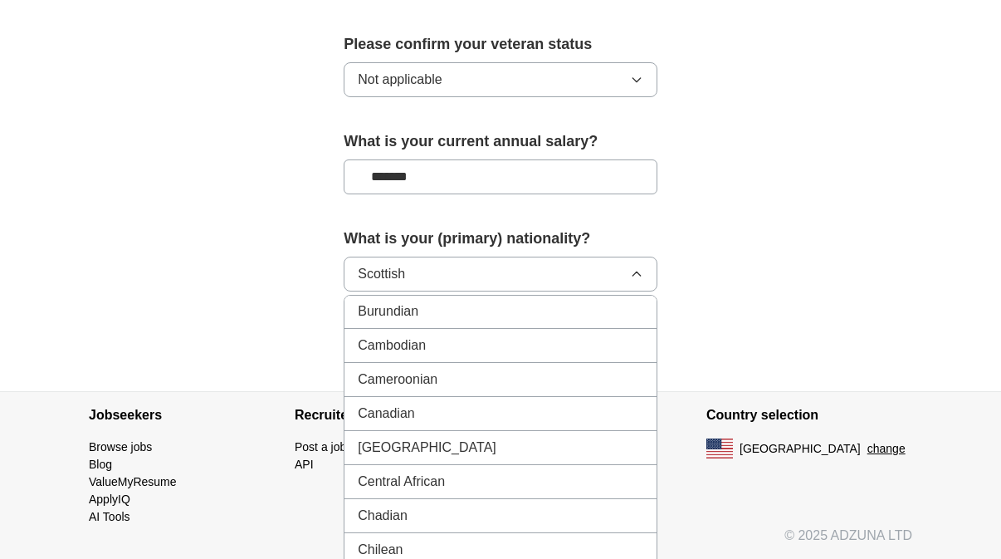
scroll to position [1184, 0]
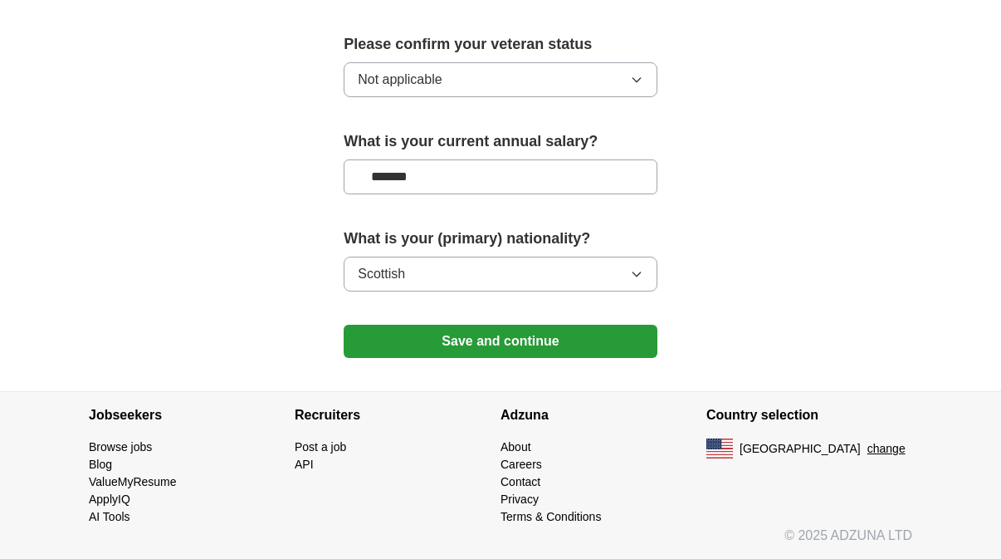
click at [479, 334] on button "Save and continue" at bounding box center [501, 341] width 314 height 33
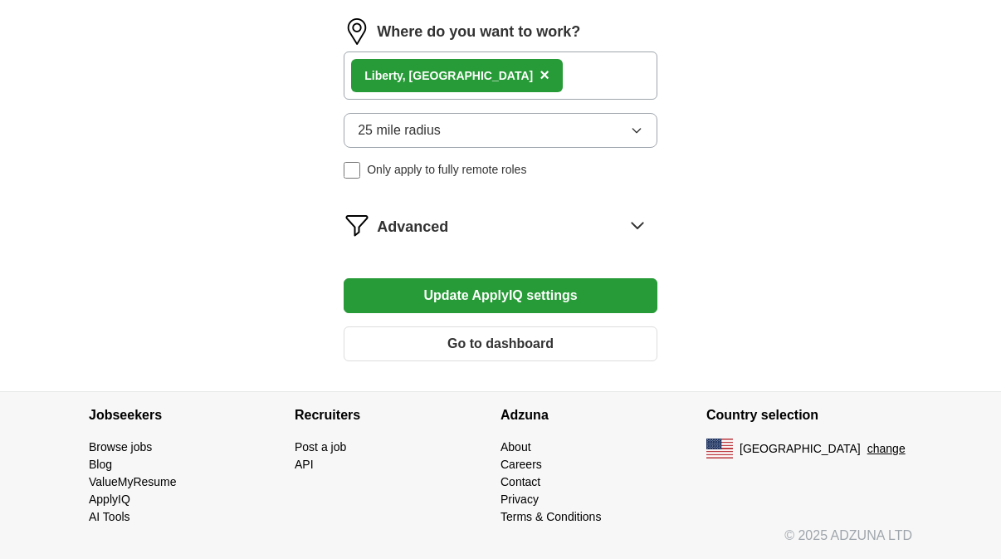
scroll to position [1296, 0]
click at [632, 222] on icon at bounding box center [637, 225] width 27 height 27
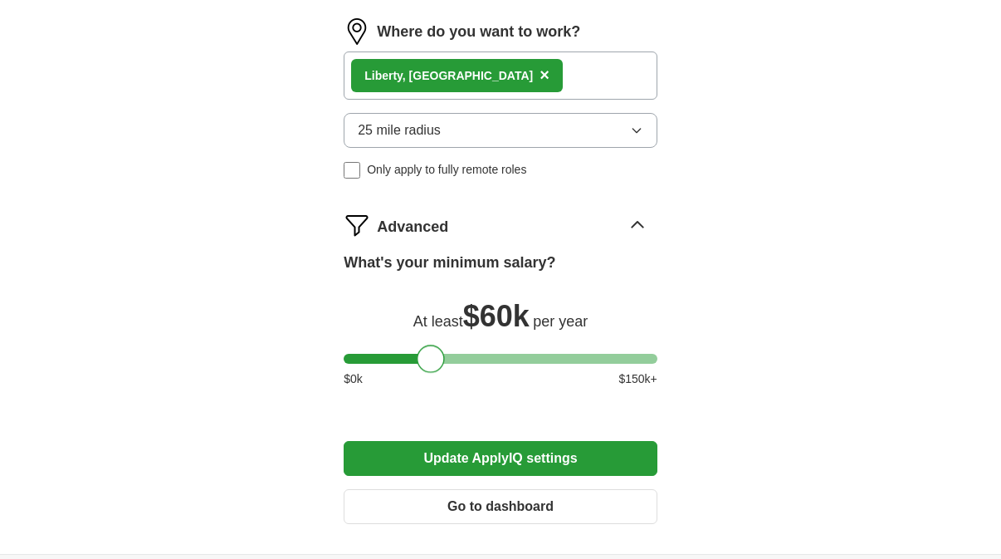
drag, startPoint x: 359, startPoint y: 363, endPoint x: 432, endPoint y: 364, distance: 72.2
click at [432, 364] on div at bounding box center [431, 358] width 28 height 28
click at [603, 453] on button "Update ApplyIQ settings" at bounding box center [501, 458] width 314 height 35
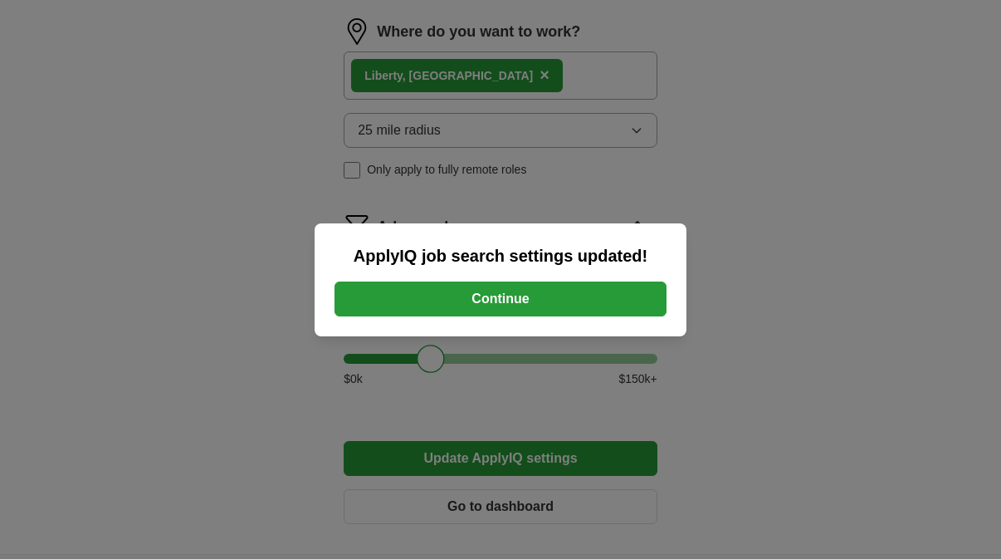
click at [532, 313] on button "Continue" at bounding box center [500, 298] width 332 height 35
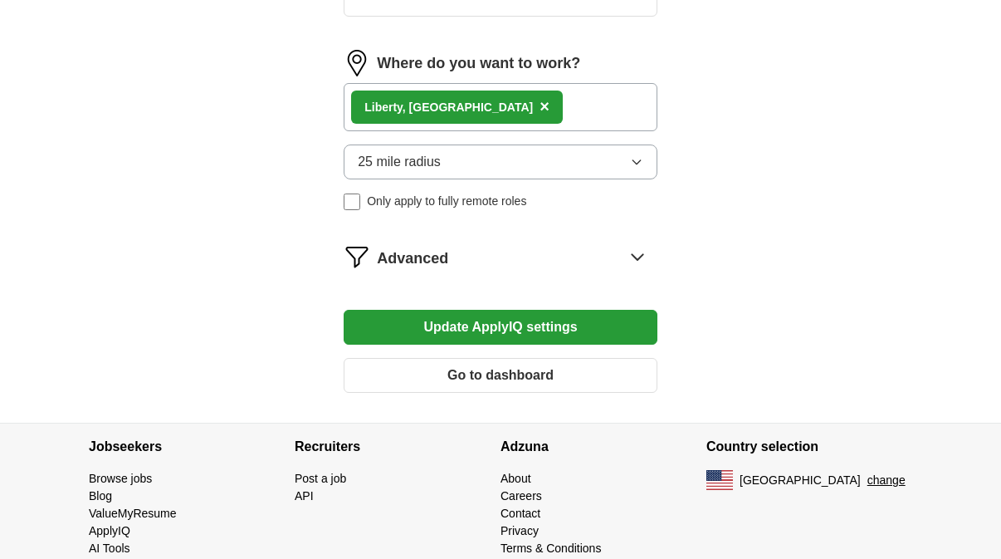
scroll to position [793, 0]
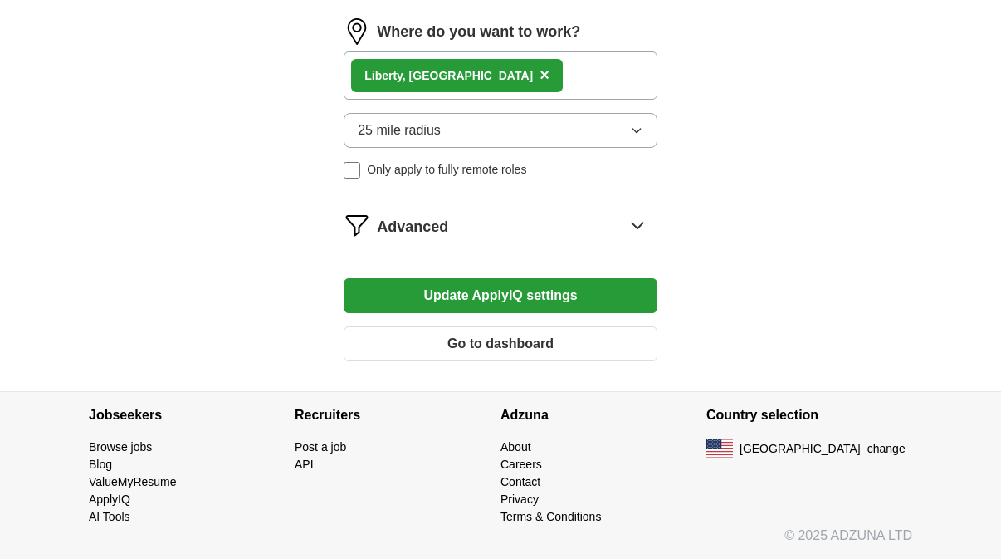
click at [629, 219] on icon at bounding box center [637, 225] width 27 height 27
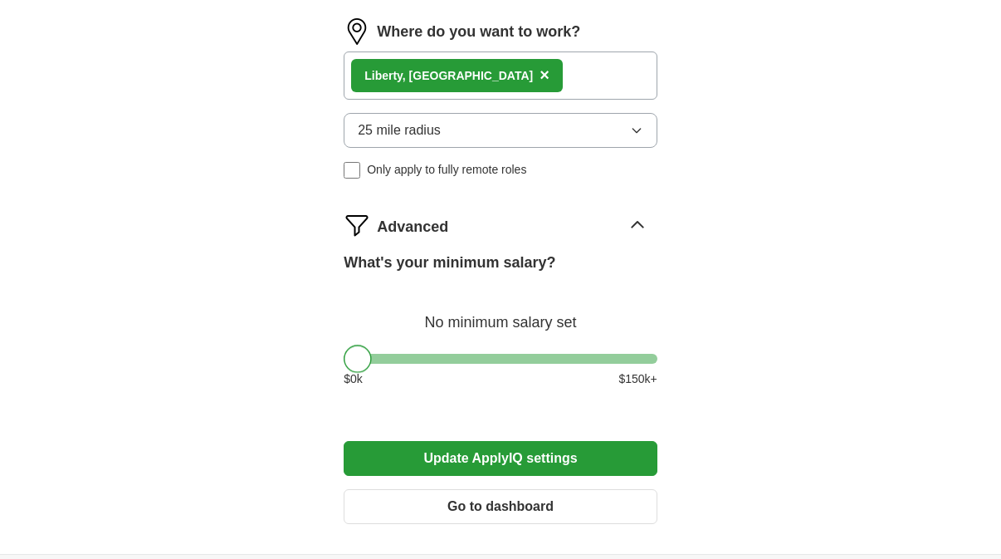
drag, startPoint x: 428, startPoint y: 357, endPoint x: 325, endPoint y: 347, distance: 103.4
click at [500, 469] on button "Update ApplyIQ settings" at bounding box center [501, 458] width 314 height 35
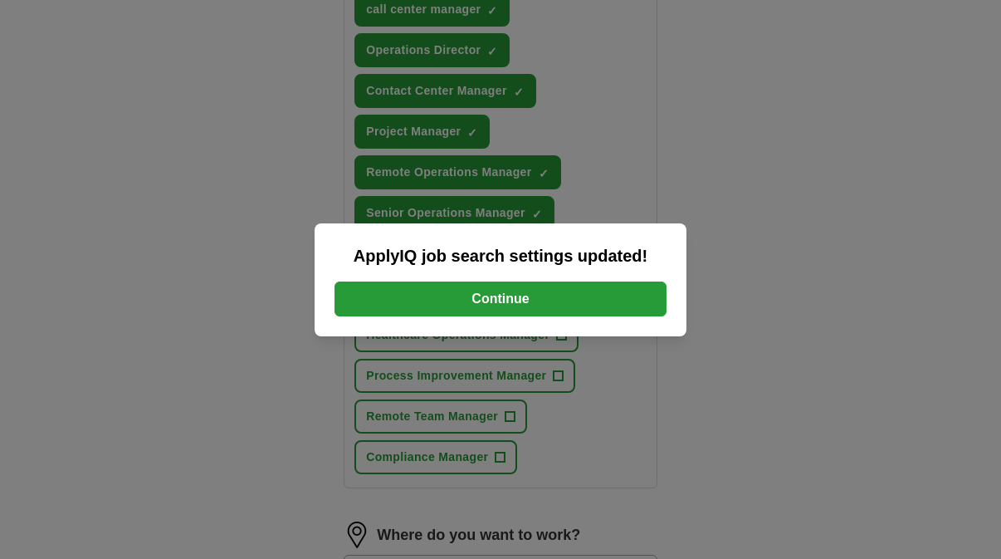
scroll to position [1296, 0]
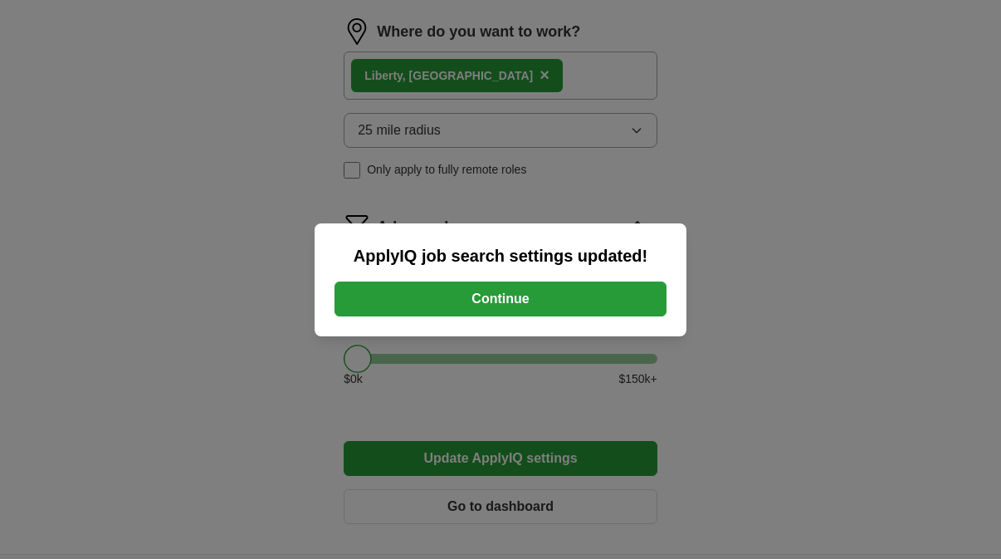
click at [567, 302] on button "Continue" at bounding box center [500, 298] width 332 height 35
